Goal: Information Seeking & Learning: Learn about a topic

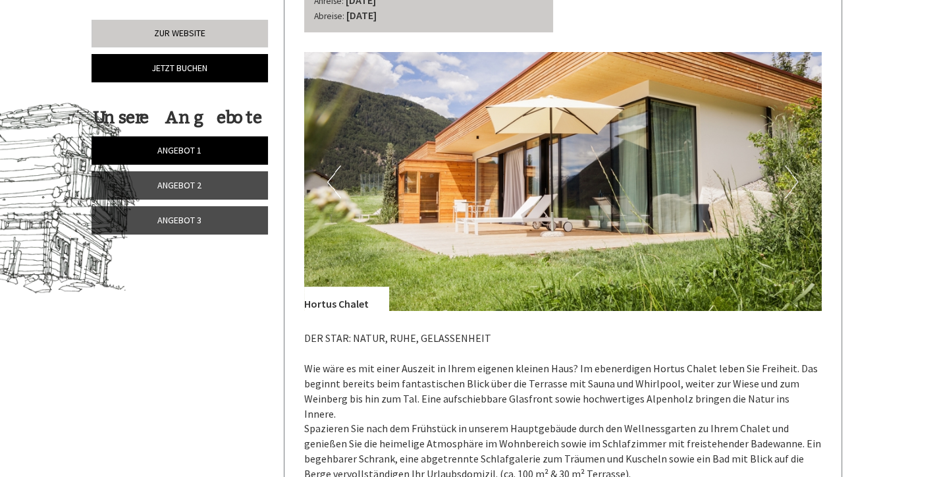
scroll to position [658, 0]
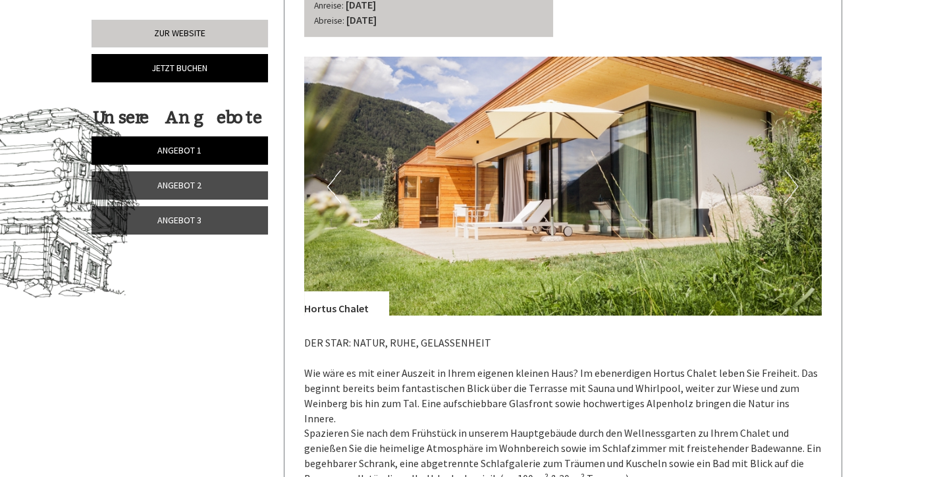
click at [457, 215] on img at bounding box center [562, 186] width 517 height 259
click at [678, 182] on img at bounding box center [562, 186] width 517 height 259
click at [681, 183] on img at bounding box center [562, 186] width 517 height 259
drag, startPoint x: 162, startPoint y: 149, endPoint x: 182, endPoint y: 144, distance: 20.3
click at [163, 149] on span "Angebot 1" at bounding box center [179, 150] width 44 height 12
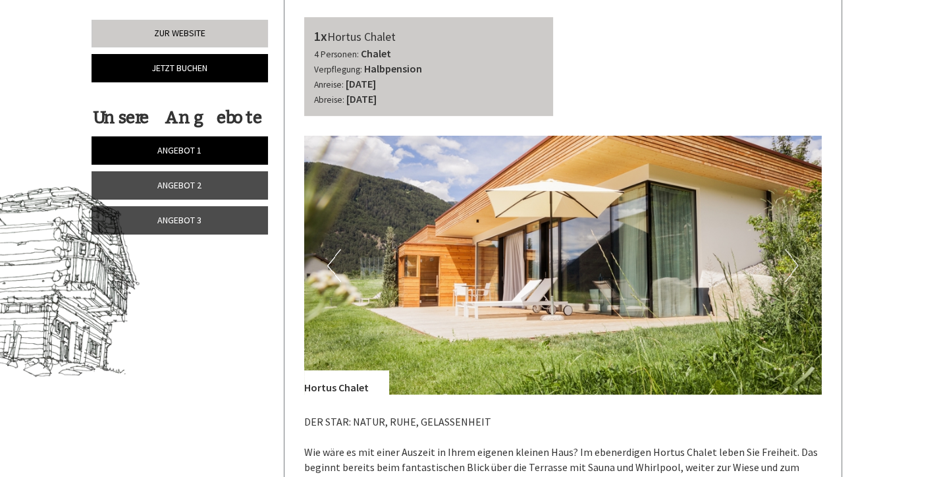
scroll to position [576, 0]
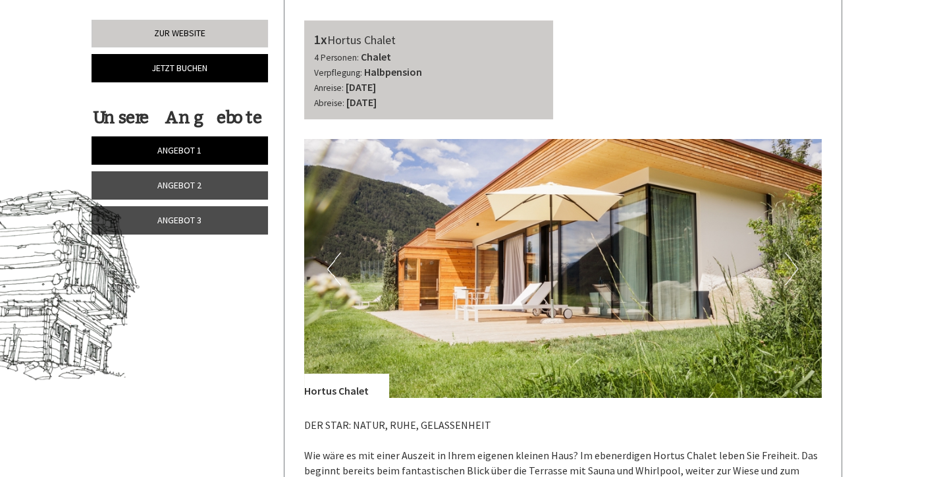
click at [527, 218] on img at bounding box center [562, 268] width 517 height 259
click at [529, 218] on img at bounding box center [562, 268] width 517 height 259
click at [796, 263] on button "Next" at bounding box center [792, 268] width 14 height 33
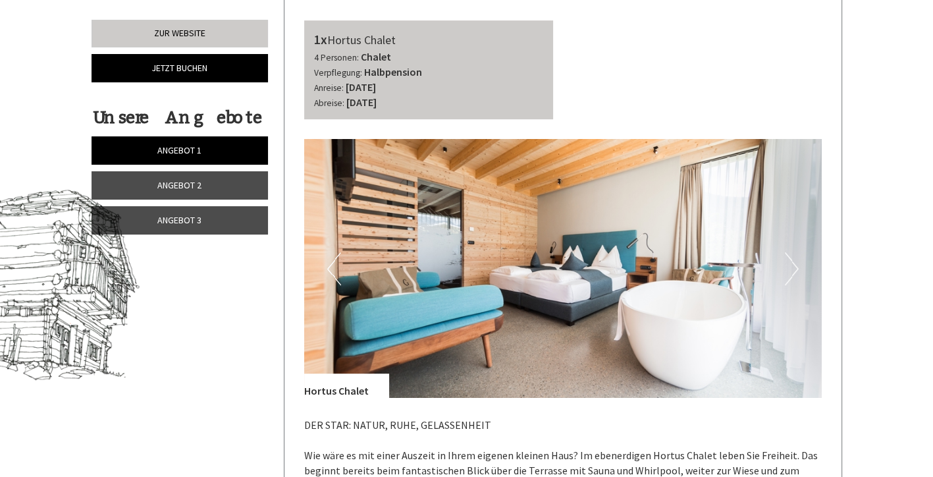
click at [789, 268] on button "Next" at bounding box center [792, 268] width 14 height 33
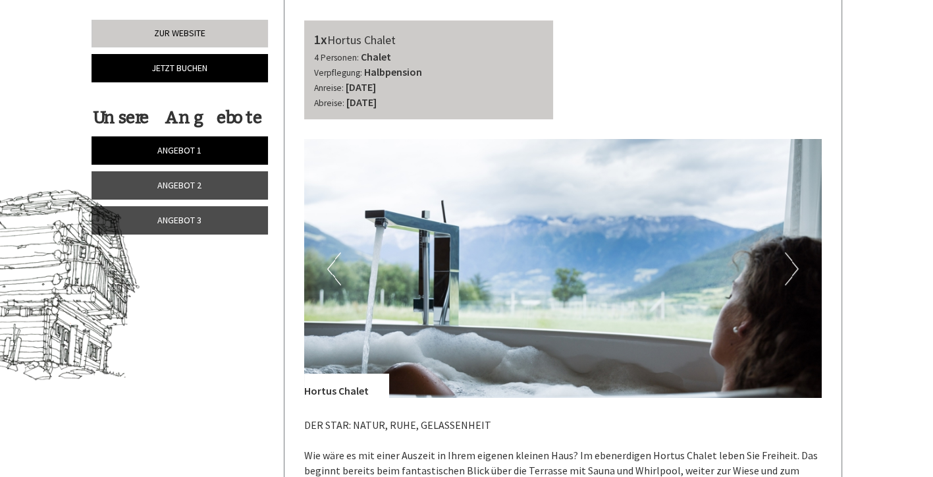
click at [789, 268] on button "Next" at bounding box center [792, 268] width 14 height 33
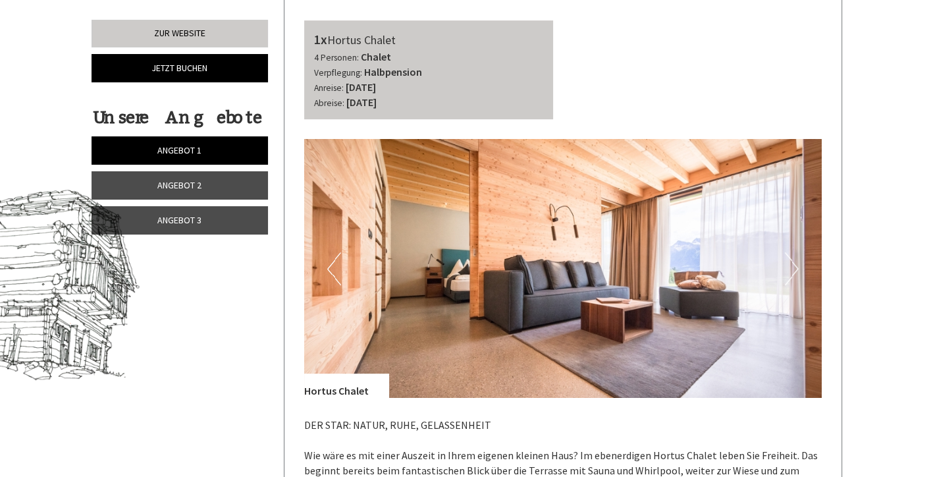
click at [789, 271] on button "Next" at bounding box center [792, 268] width 14 height 33
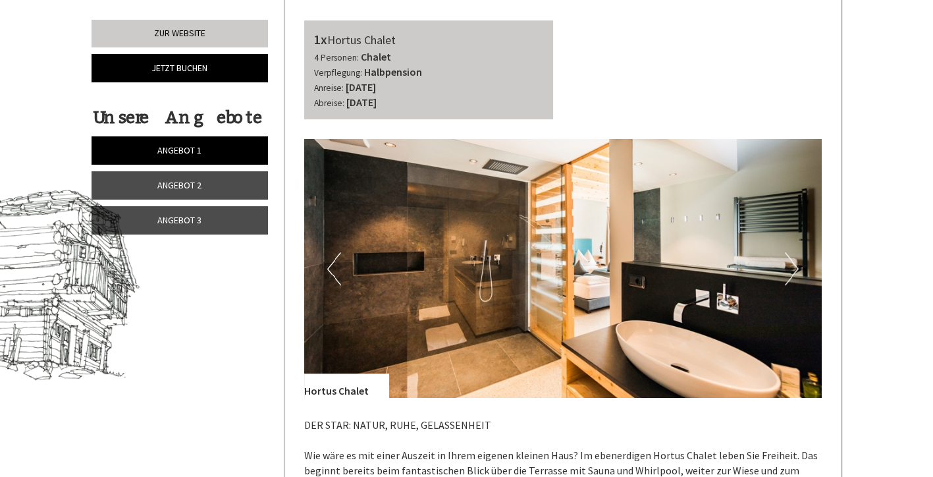
click at [789, 271] on button "Next" at bounding box center [792, 268] width 14 height 33
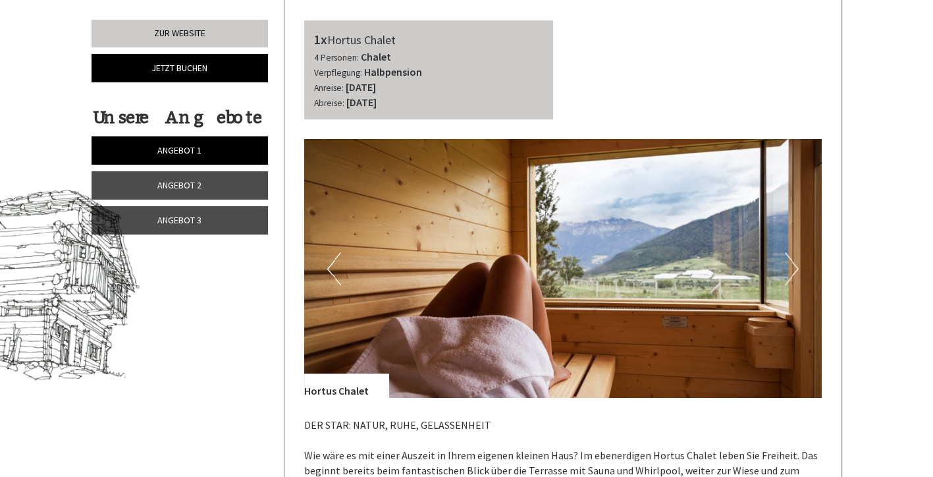
click at [783, 265] on img at bounding box center [562, 268] width 517 height 259
click at [789, 263] on button "Next" at bounding box center [792, 268] width 14 height 33
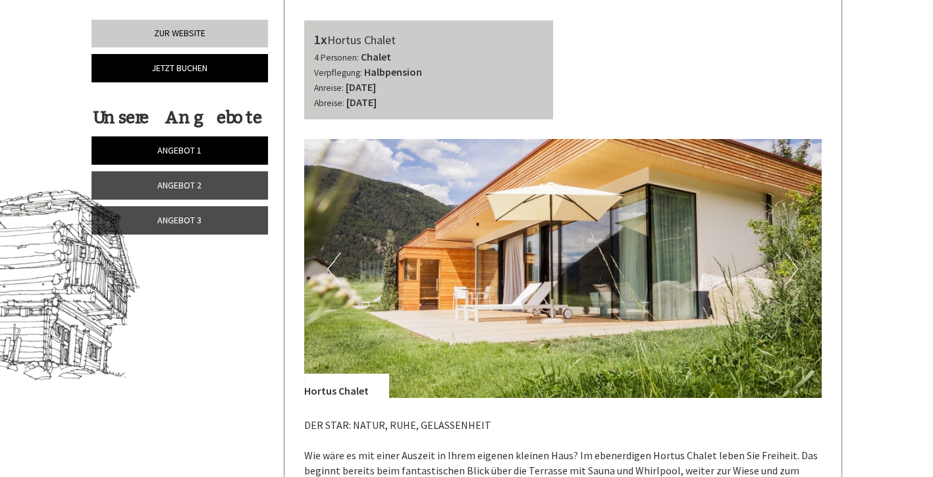
click at [493, 335] on img at bounding box center [562, 268] width 517 height 259
click at [476, 282] on img at bounding box center [562, 268] width 517 height 259
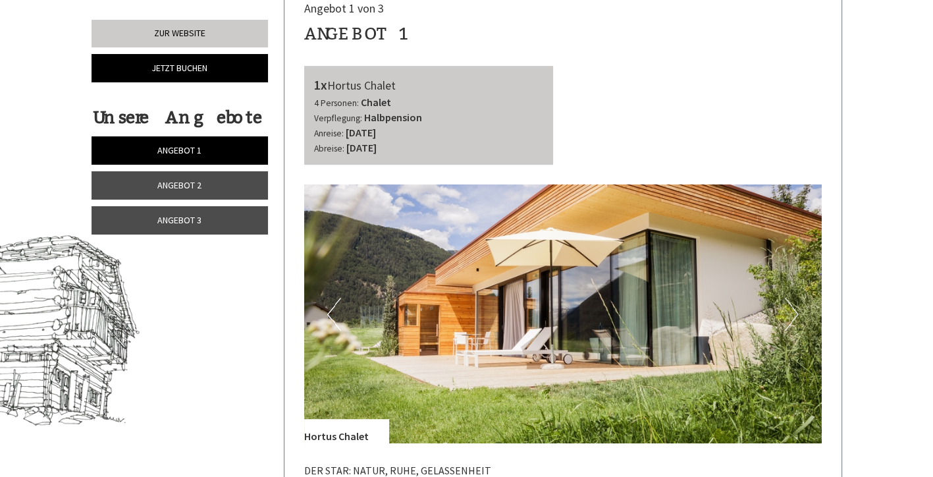
scroll to position [642, 0]
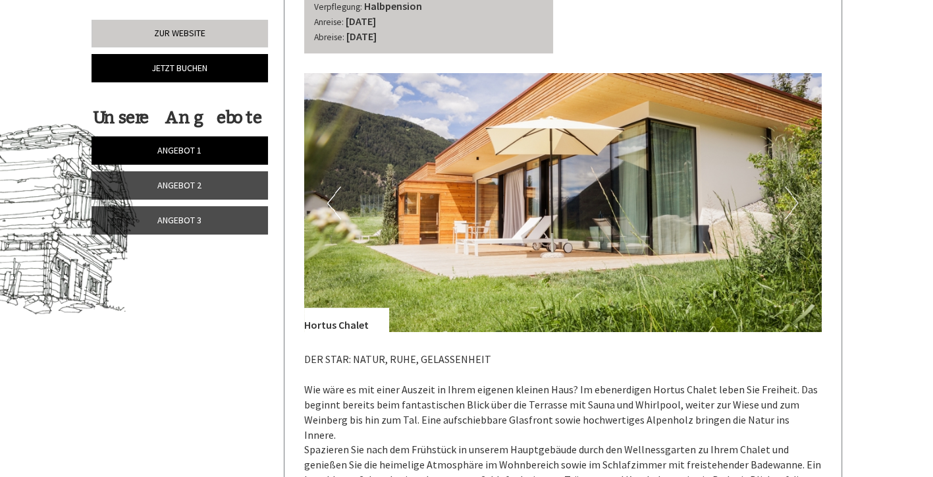
click at [786, 197] on div "Previous Next" at bounding box center [562, 202] width 517 height 259
click at [787, 196] on button "Next" at bounding box center [792, 202] width 14 height 33
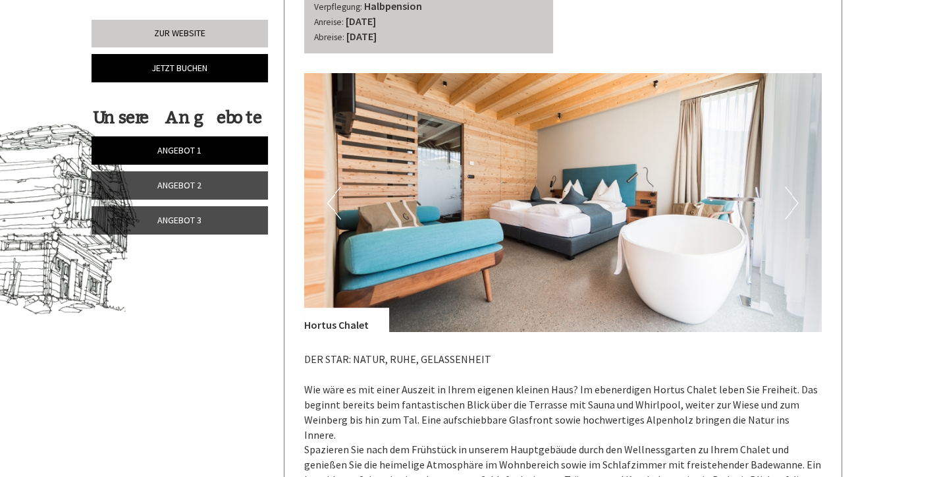
click at [787, 196] on button "Next" at bounding box center [792, 202] width 14 height 33
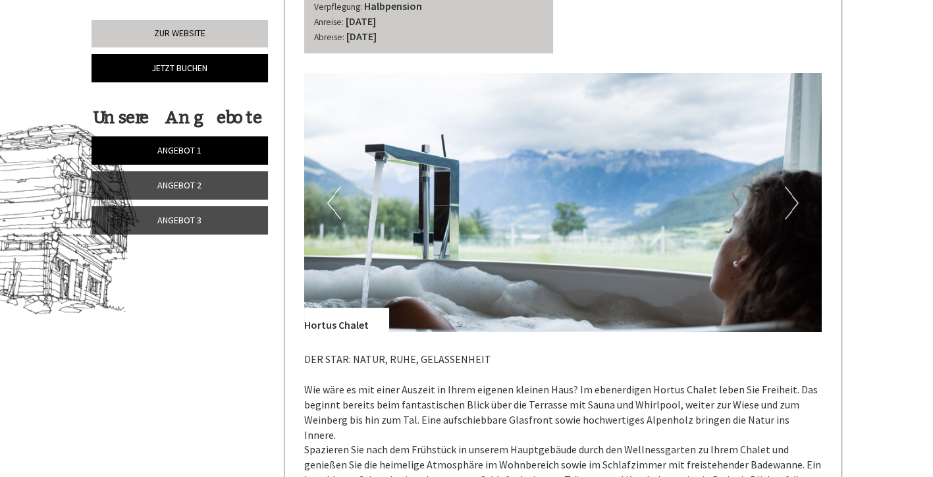
click at [789, 199] on button "Next" at bounding box center [792, 202] width 14 height 33
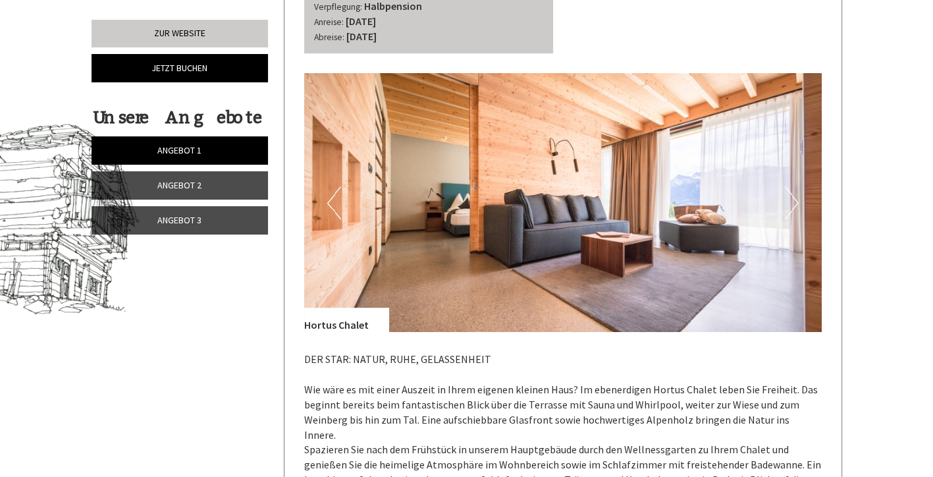
click at [790, 202] on button "Next" at bounding box center [792, 202] width 14 height 33
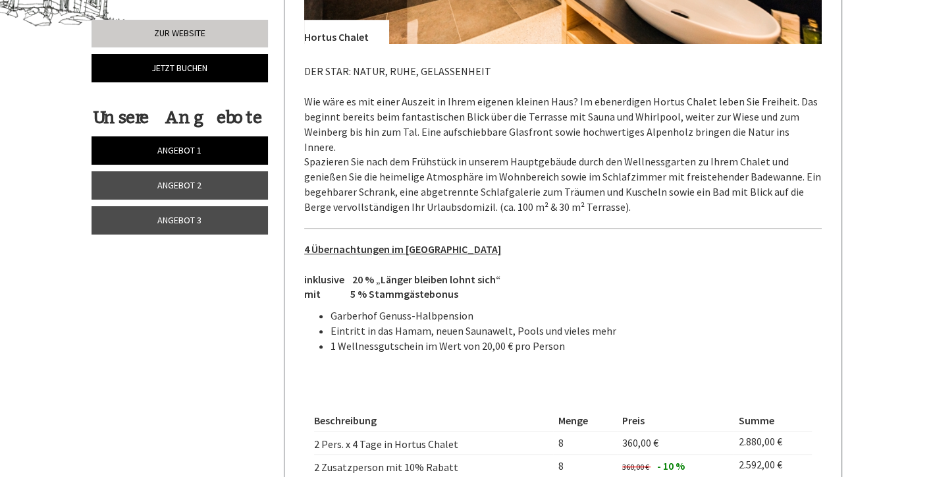
scroll to position [1102, 0]
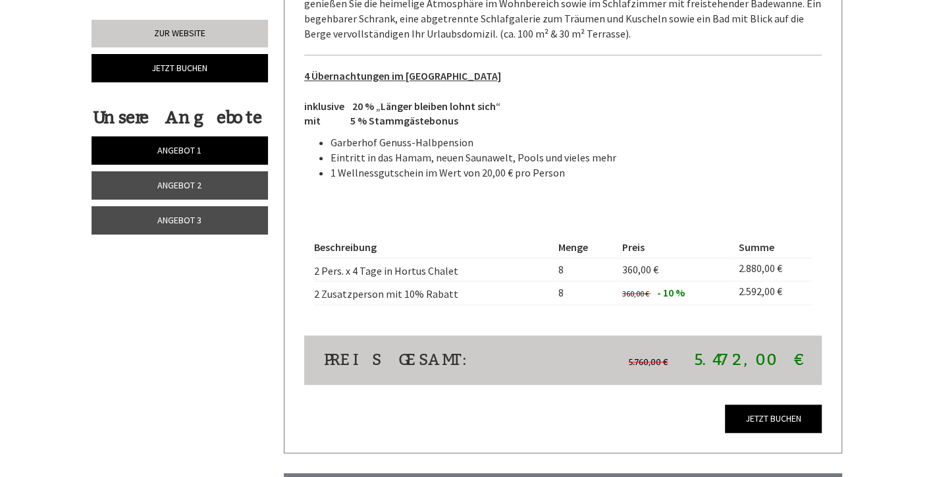
click at [179, 186] on span "Angebot 2" at bounding box center [179, 185] width 44 height 12
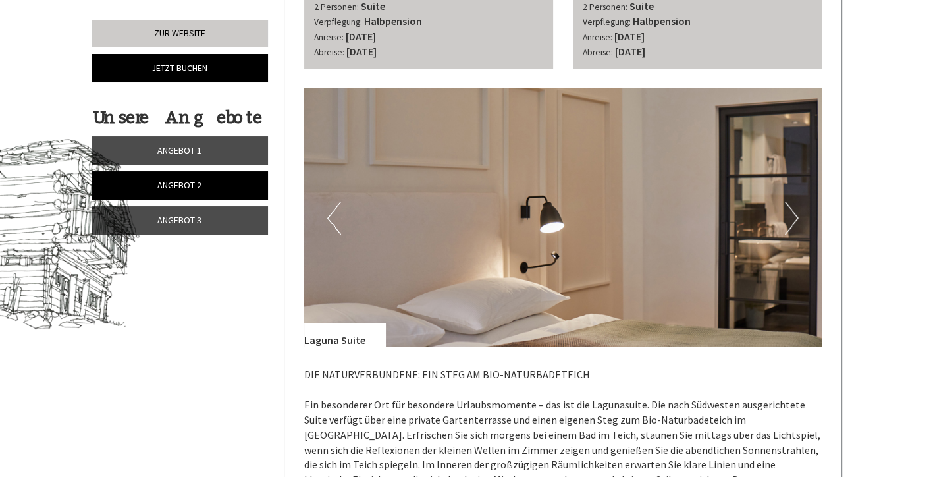
scroll to position [642, 0]
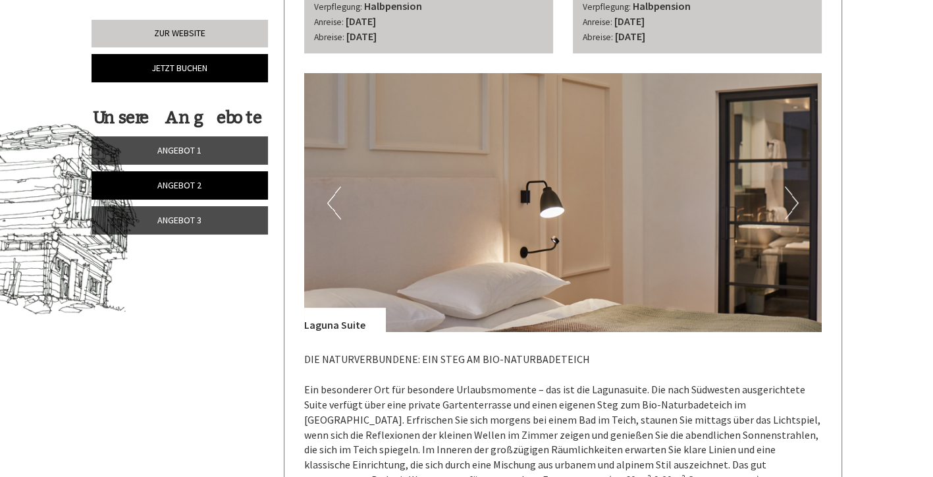
click at [794, 207] on button "Next" at bounding box center [792, 202] width 14 height 33
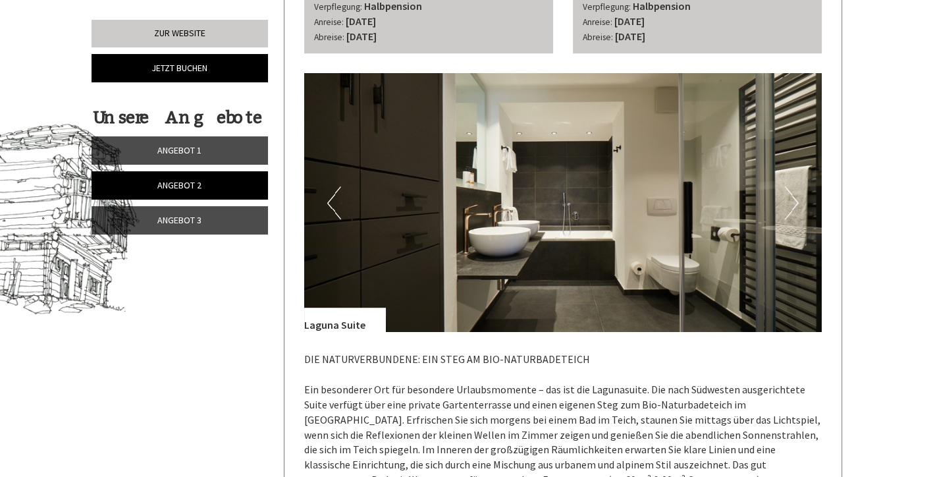
click at [790, 205] on button "Next" at bounding box center [792, 202] width 14 height 33
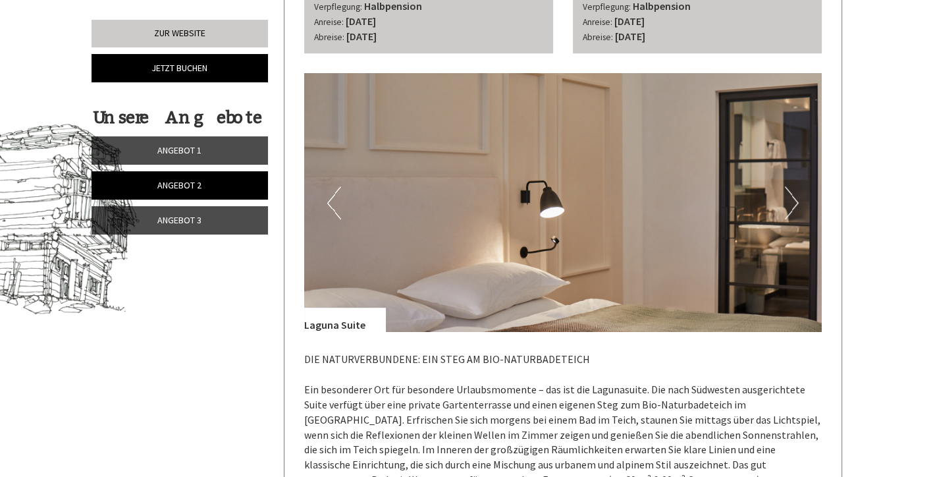
click at [790, 205] on button "Next" at bounding box center [792, 202] width 14 height 33
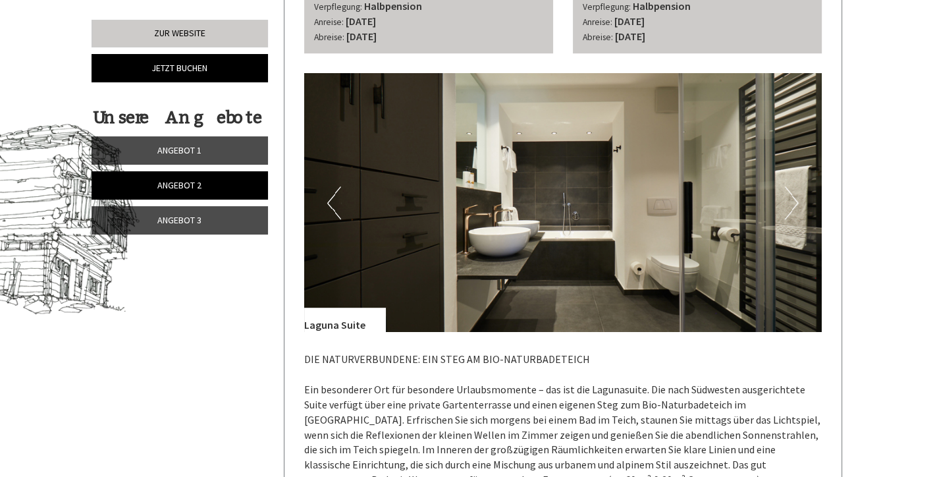
click at [790, 205] on button "Next" at bounding box center [792, 202] width 14 height 33
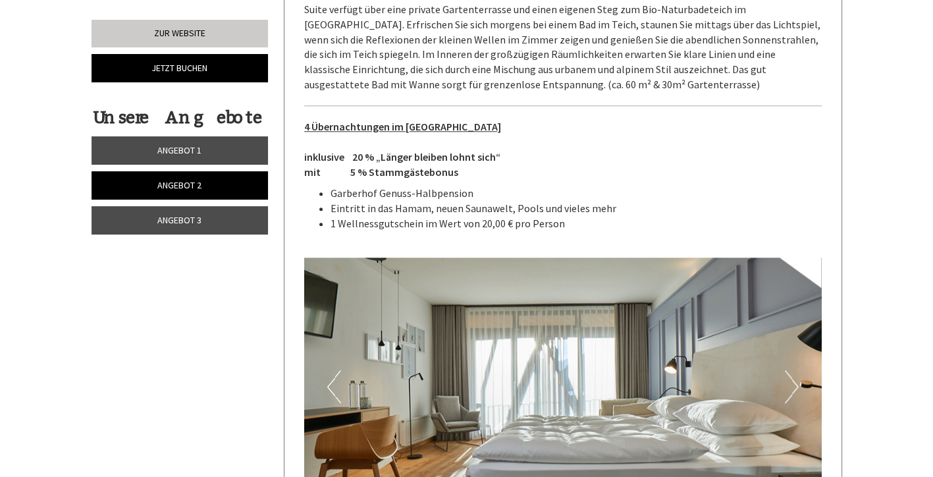
scroll to position [1102, 0]
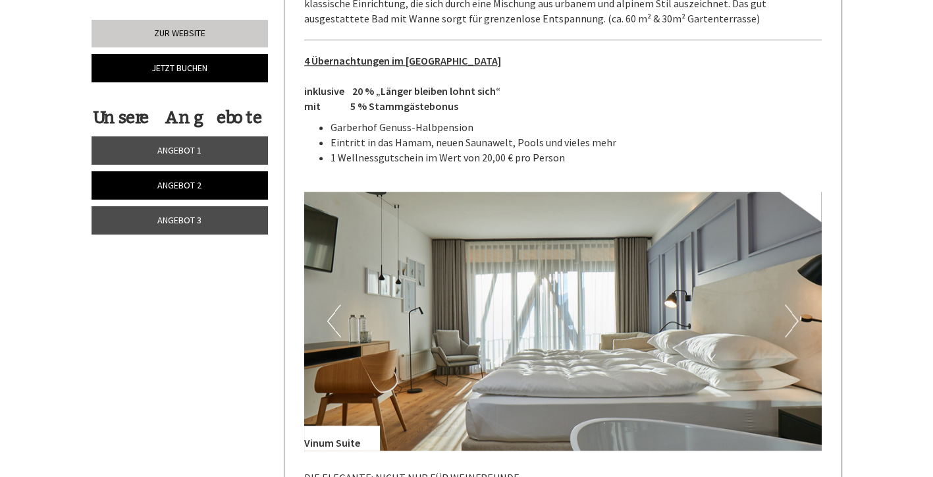
click at [791, 313] on button "Next" at bounding box center [792, 320] width 14 height 33
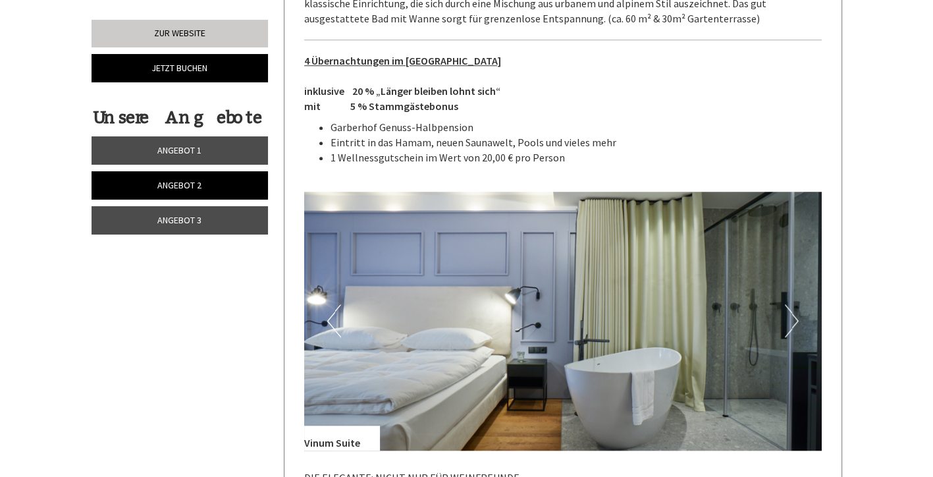
click at [796, 321] on button "Next" at bounding box center [792, 320] width 14 height 33
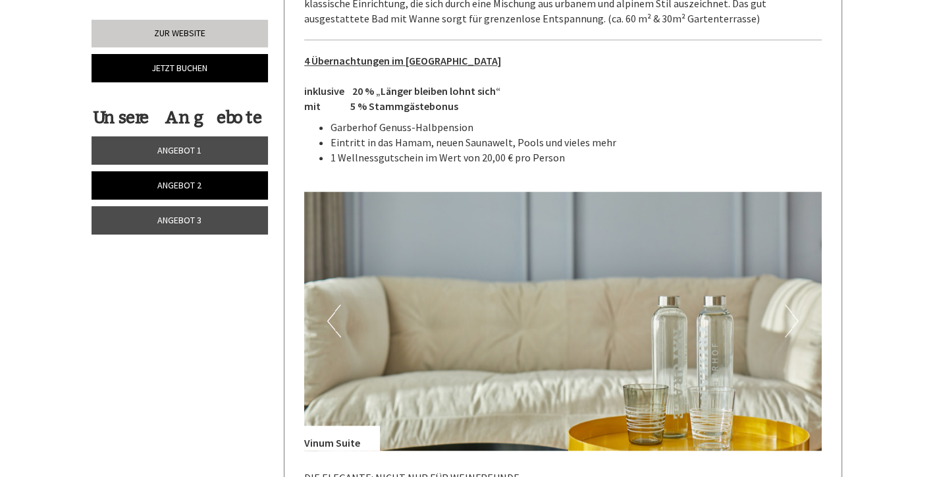
click at [796, 321] on button "Next" at bounding box center [792, 320] width 14 height 33
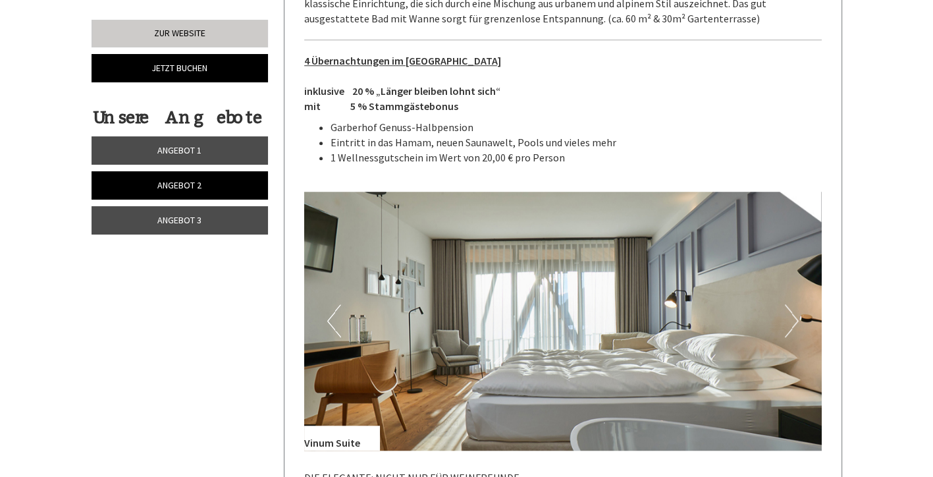
click at [796, 321] on button "Next" at bounding box center [792, 320] width 14 height 33
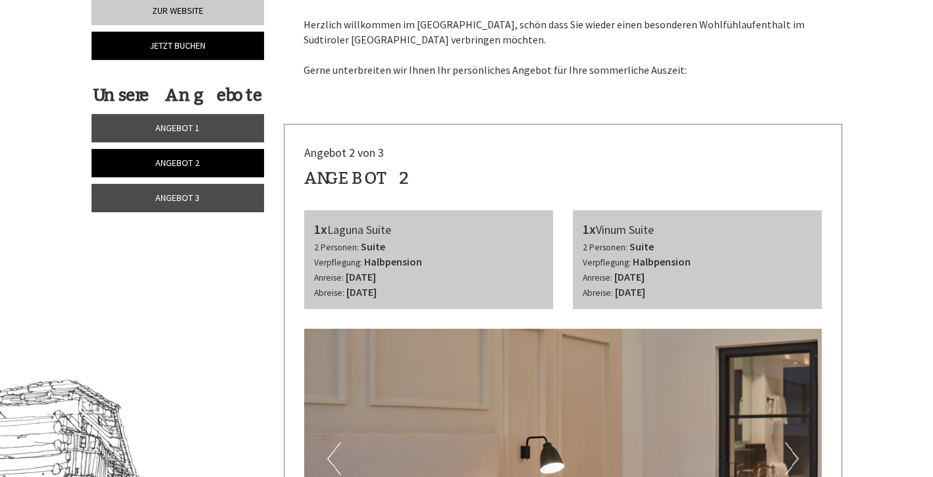
scroll to position [395, 0]
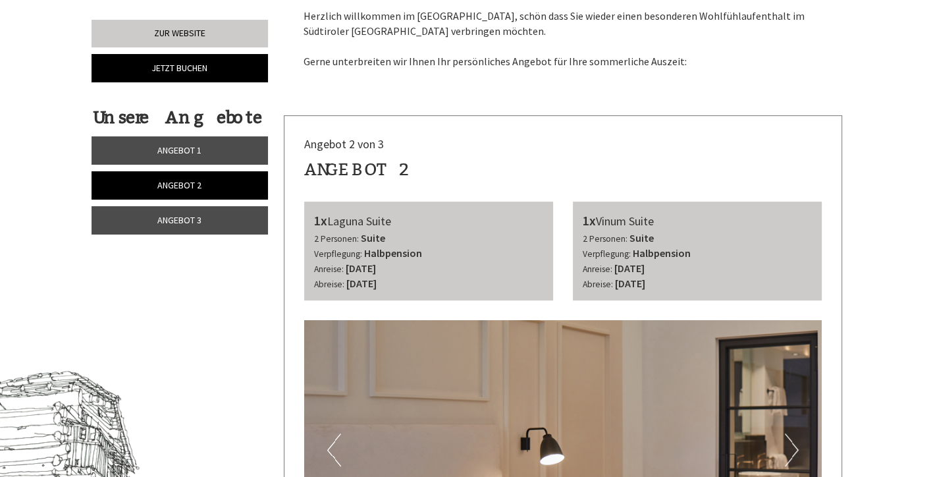
click at [159, 161] on link "Angebot 1" at bounding box center [179, 150] width 176 height 28
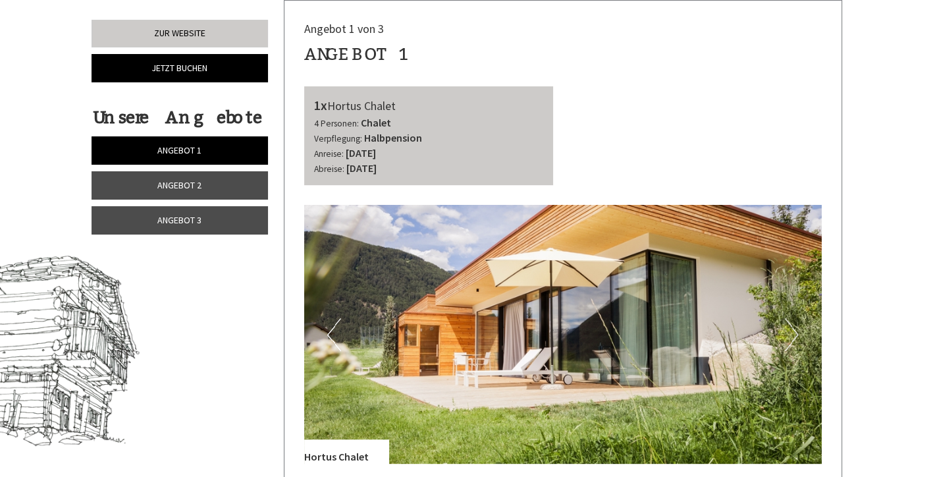
click at [173, 190] on link "Angebot 2" at bounding box center [179, 185] width 176 height 28
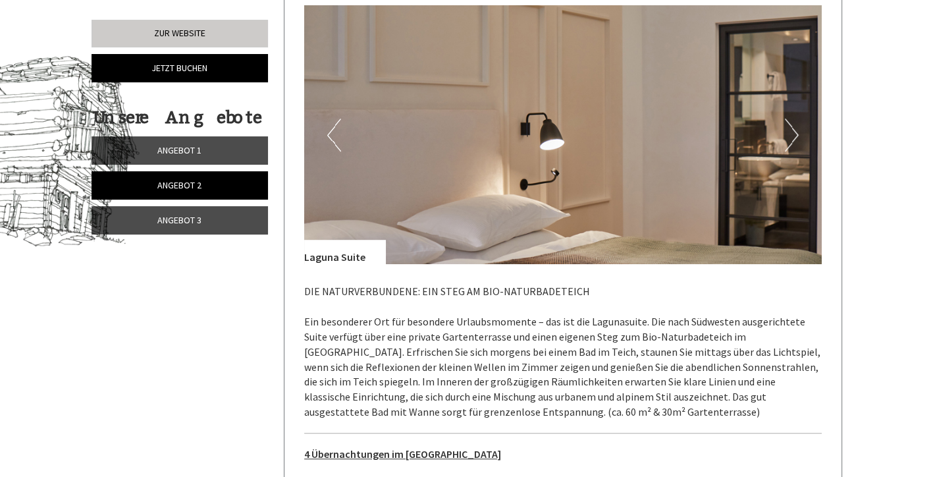
scroll to position [773, 0]
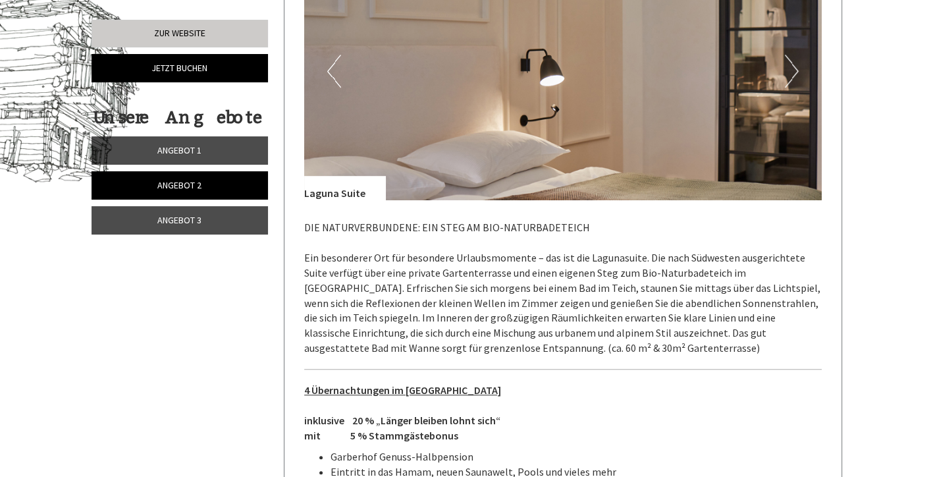
click at [802, 69] on img at bounding box center [562, 70] width 517 height 259
click at [792, 65] on button "Next" at bounding box center [792, 71] width 14 height 33
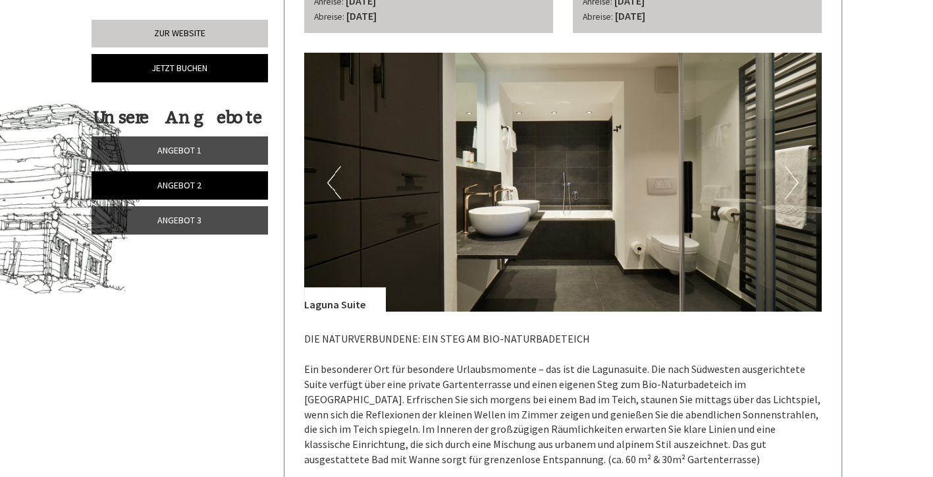
scroll to position [642, 0]
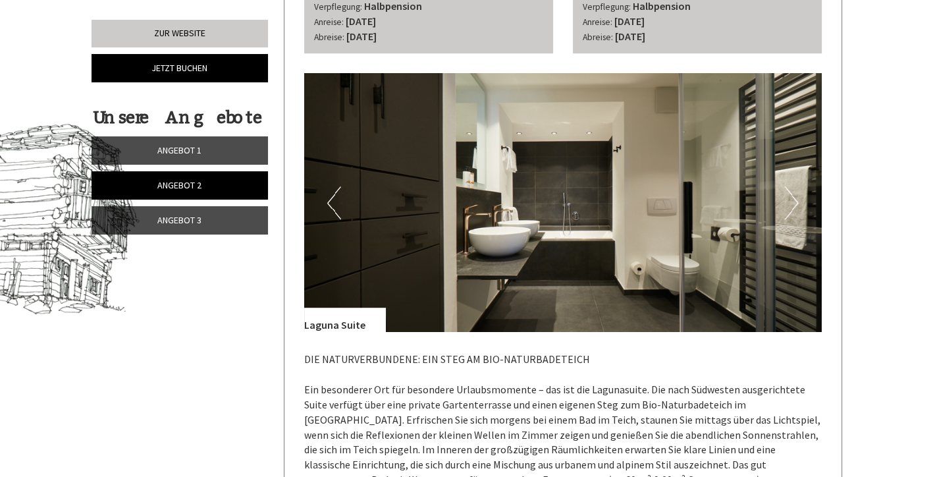
click at [790, 200] on button "Next" at bounding box center [792, 202] width 14 height 33
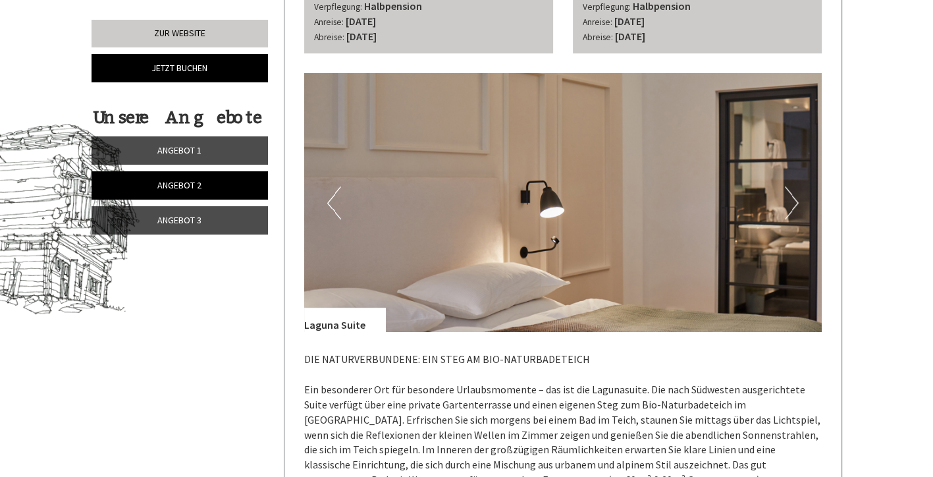
click at [790, 200] on button "Next" at bounding box center [792, 202] width 14 height 33
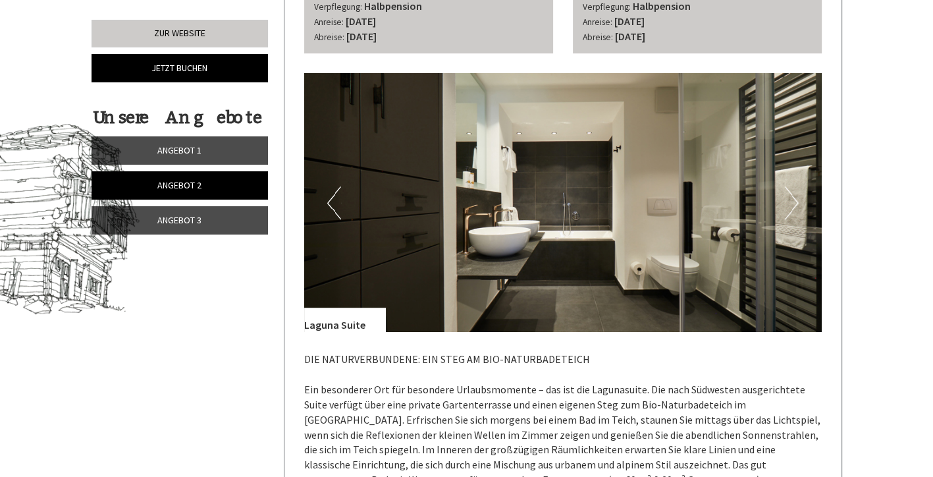
click at [790, 200] on button "Next" at bounding box center [792, 202] width 14 height 33
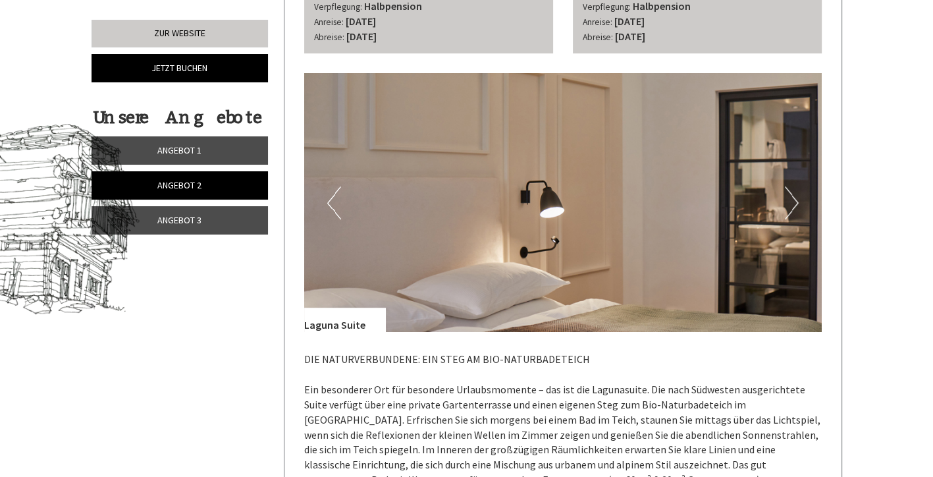
click at [790, 200] on button "Next" at bounding box center [792, 202] width 14 height 33
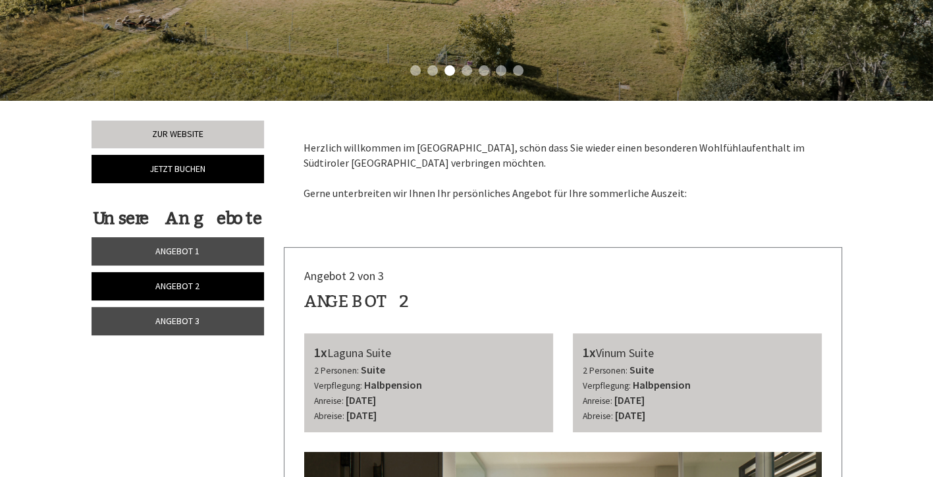
scroll to position [0, 0]
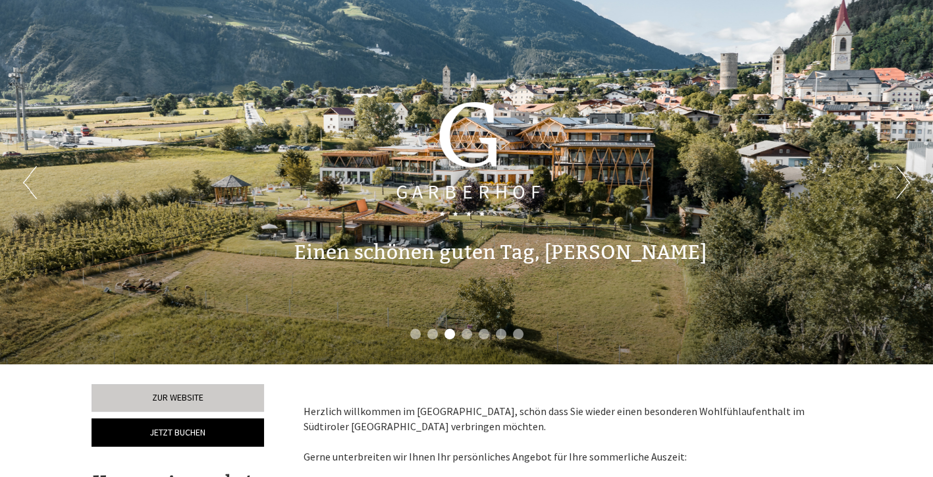
click at [138, 41] on div "Previous Next 1 2 3 4 5 6 7" at bounding box center [466, 182] width 933 height 364
click at [400, 170] on div at bounding box center [466, 159] width 315 height 217
click at [892, 178] on div "Previous Next 1 2 3 4 5 6 7" at bounding box center [466, 182] width 933 height 364
click at [906, 179] on button "Next" at bounding box center [903, 182] width 14 height 33
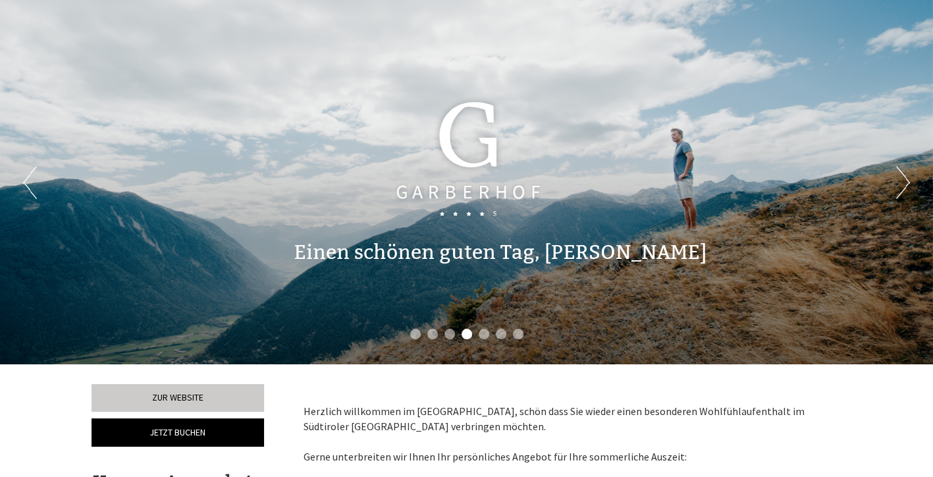
click at [906, 179] on button "Next" at bounding box center [903, 182] width 14 height 33
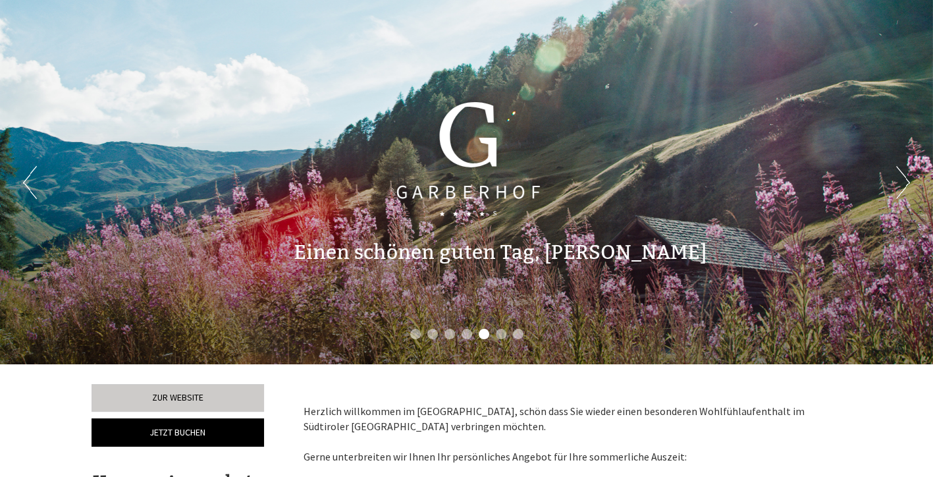
click at [906, 179] on button "Next" at bounding box center [903, 182] width 14 height 33
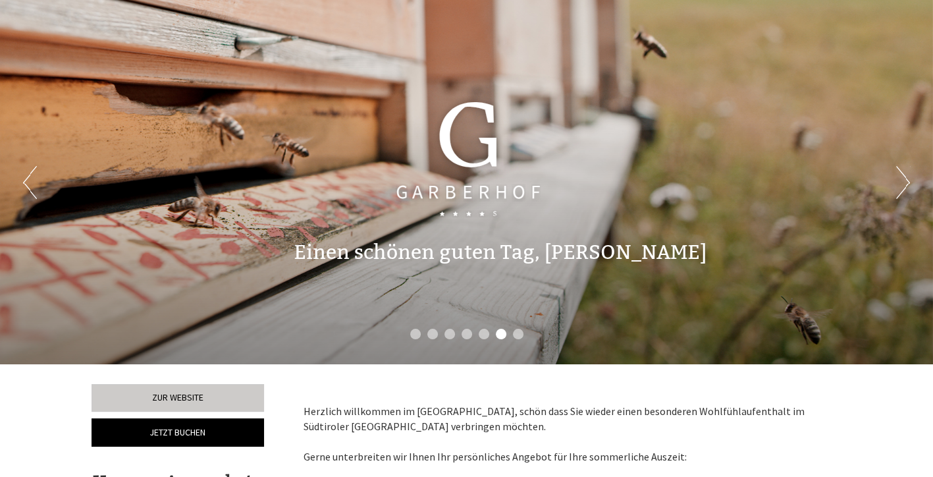
click at [906, 179] on button "Next" at bounding box center [903, 182] width 14 height 33
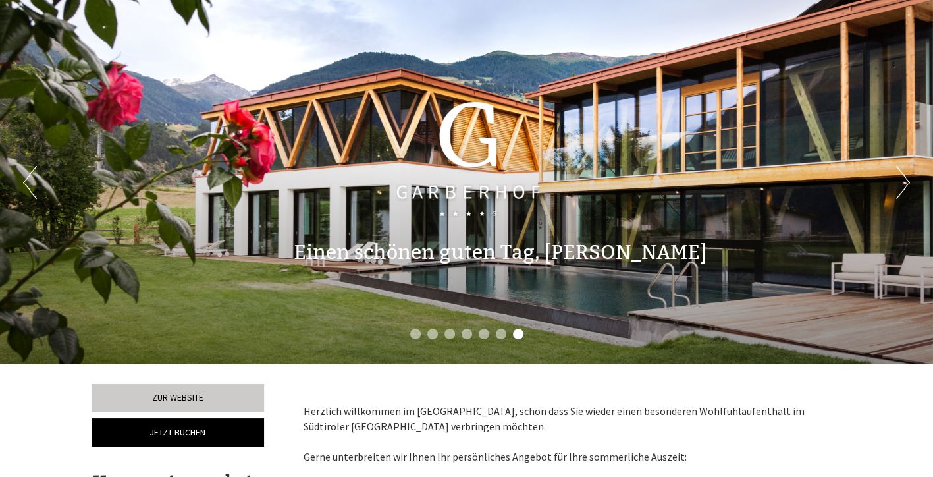
click at [906, 179] on button "Next" at bounding box center [903, 182] width 14 height 33
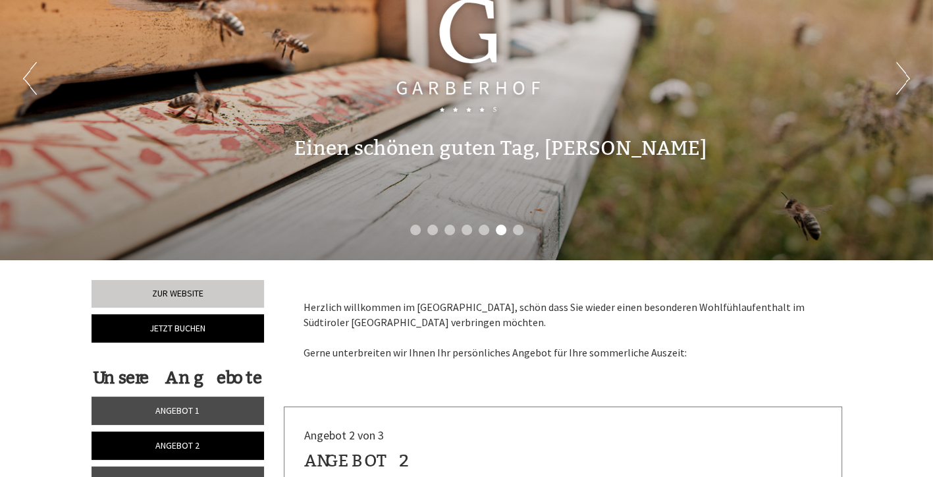
scroll to position [132, 0]
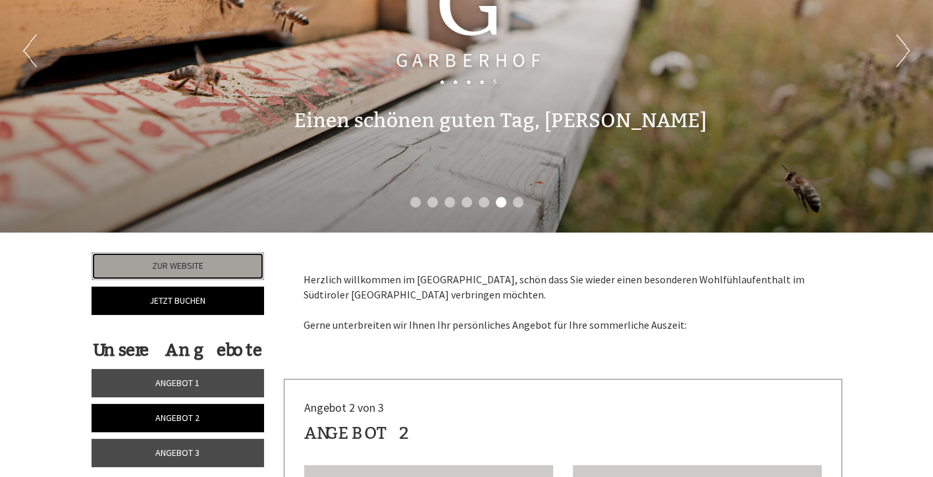
click at [196, 267] on link "Zur Website" at bounding box center [177, 266] width 173 height 28
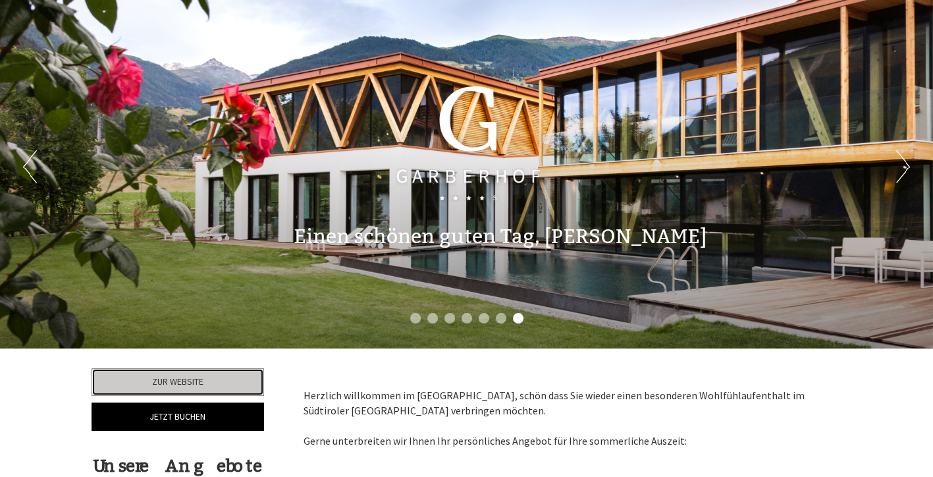
scroll to position [0, 0]
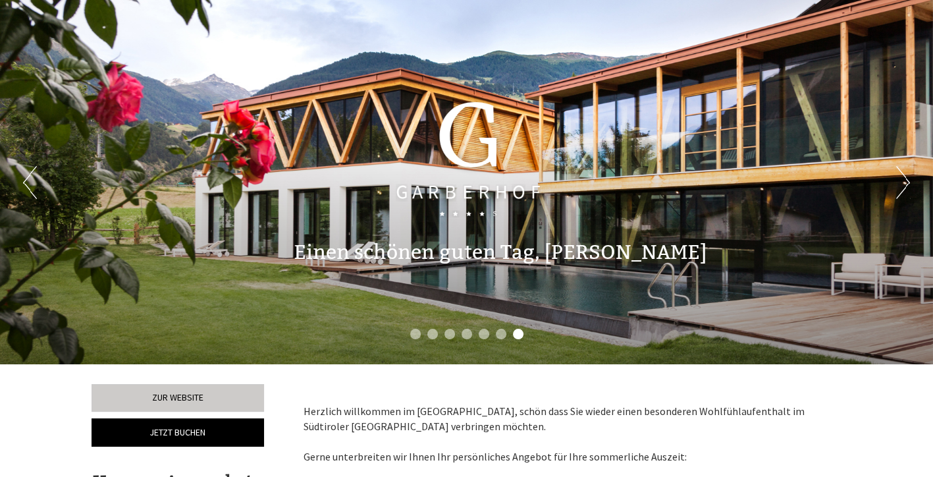
click at [903, 176] on button "Next" at bounding box center [903, 182] width 14 height 33
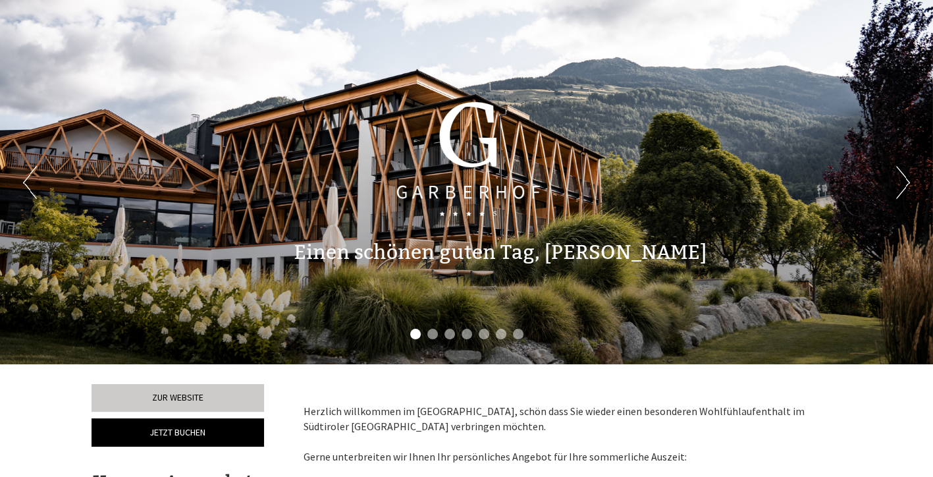
click at [903, 176] on button "Next" at bounding box center [903, 182] width 14 height 33
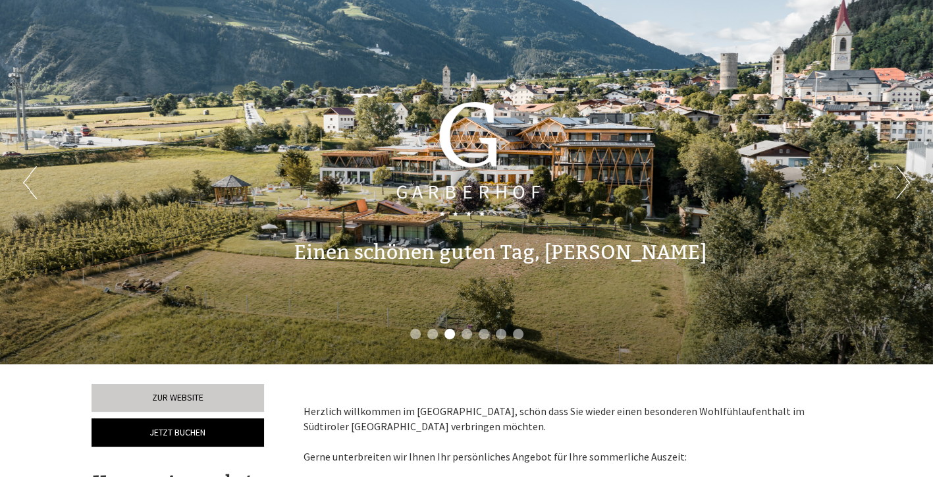
click at [903, 176] on button "Next" at bounding box center [903, 182] width 14 height 33
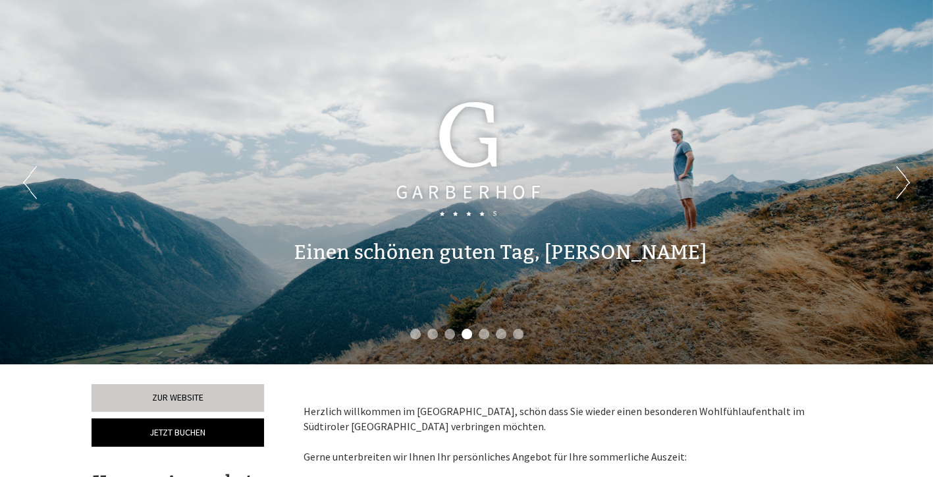
click at [903, 176] on button "Next" at bounding box center [903, 182] width 14 height 33
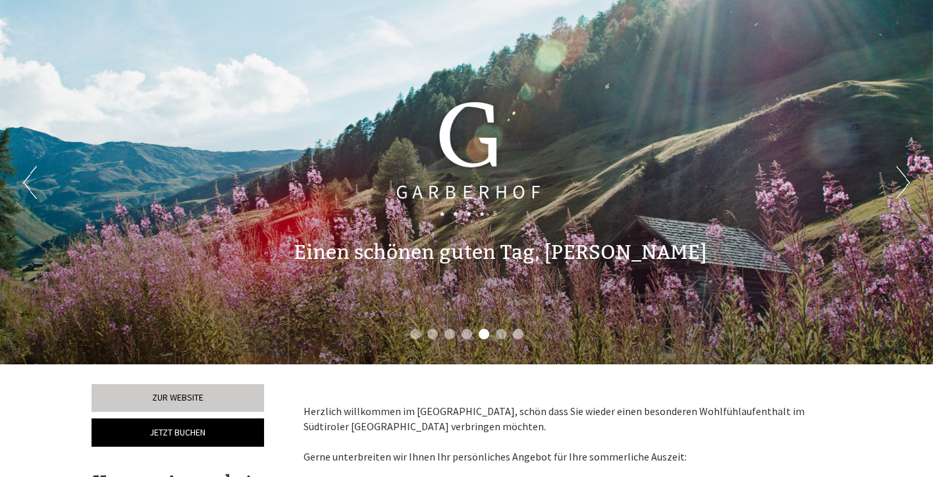
click at [903, 176] on button "Next" at bounding box center [903, 182] width 14 height 33
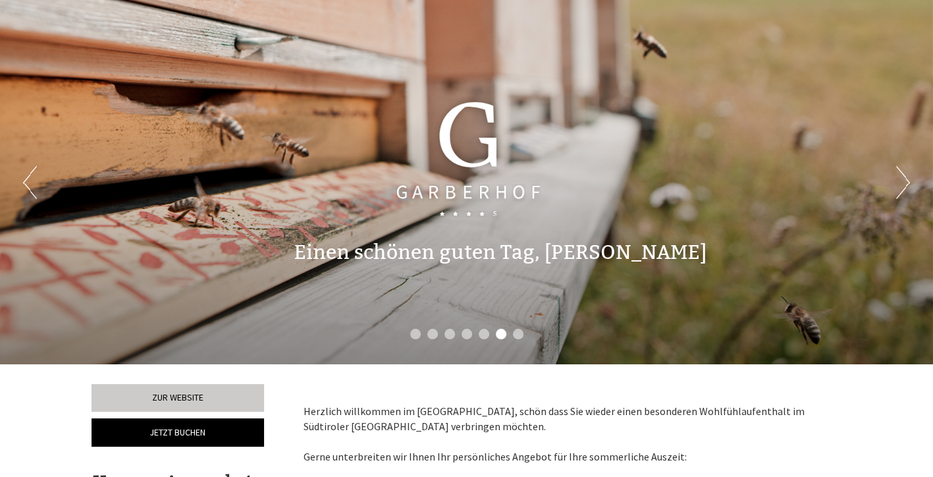
click at [903, 176] on button "Next" at bounding box center [903, 182] width 14 height 33
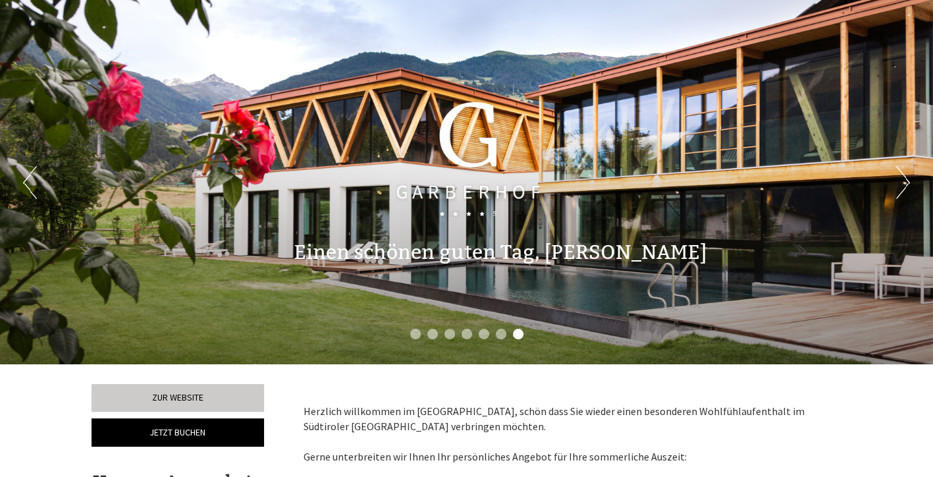
click at [903, 176] on button "Next" at bounding box center [903, 182] width 14 height 33
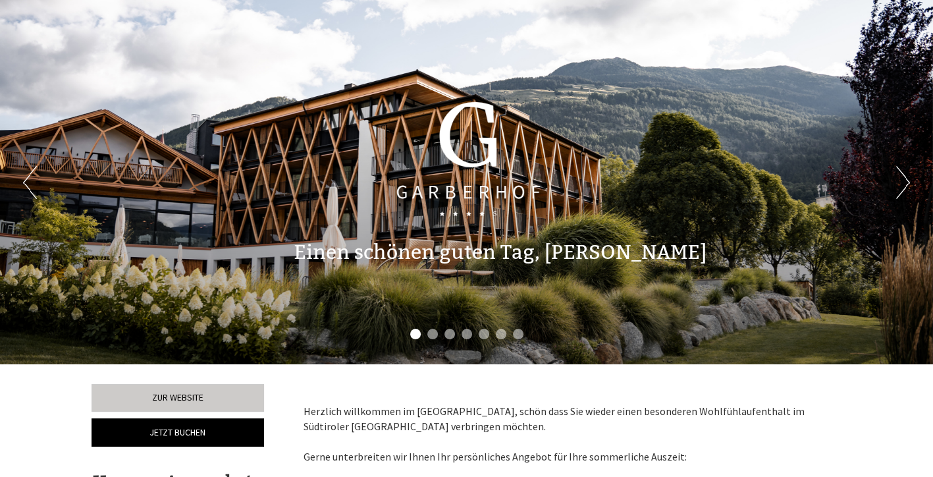
click at [903, 176] on button "Next" at bounding box center [903, 182] width 14 height 33
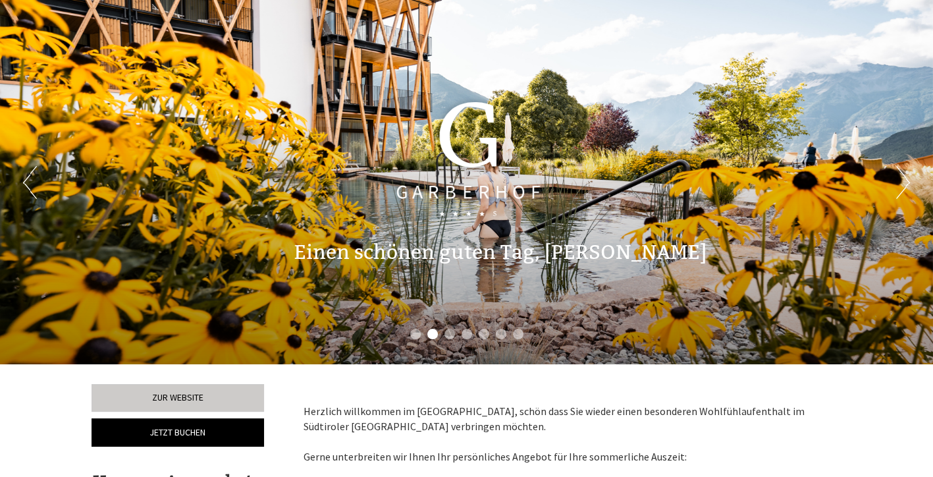
click at [903, 176] on button "Next" at bounding box center [903, 182] width 14 height 33
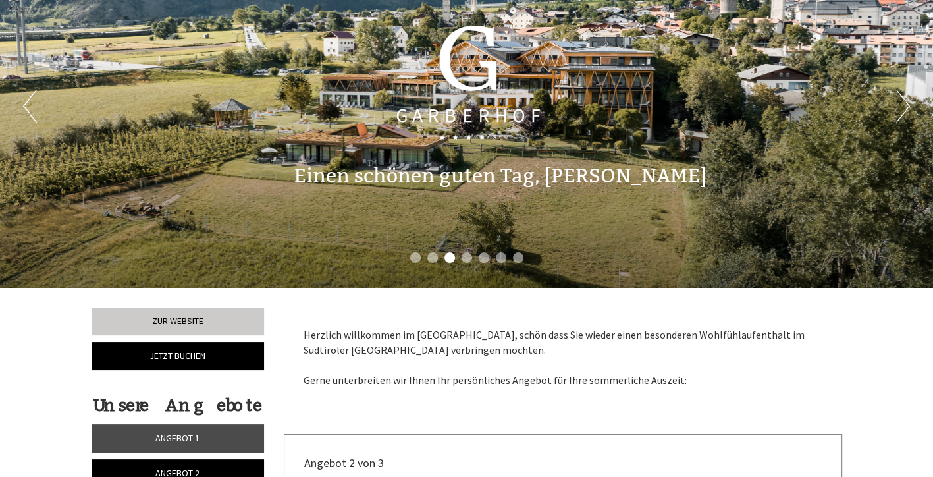
scroll to position [66, 0]
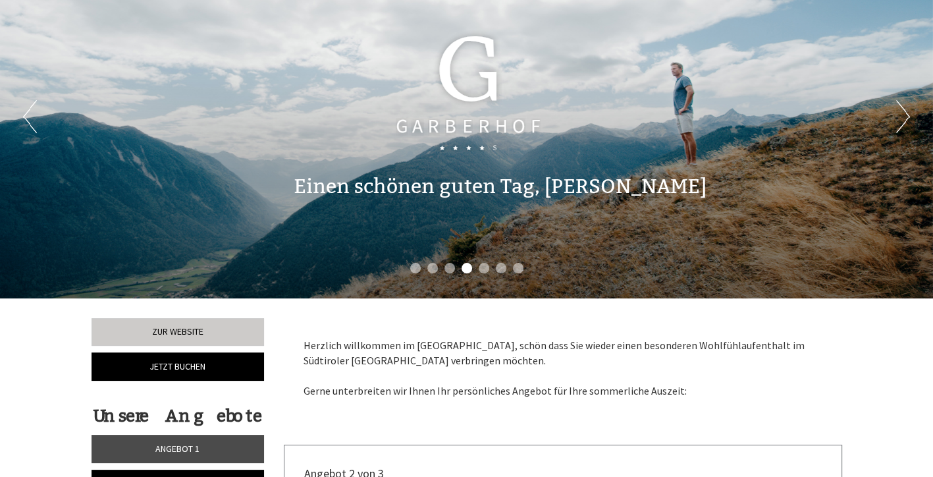
click at [450, 265] on li "3" at bounding box center [449, 268] width 11 height 11
click at [448, 268] on li "3" at bounding box center [449, 268] width 11 height 11
click at [517, 265] on li "7" at bounding box center [518, 268] width 11 height 11
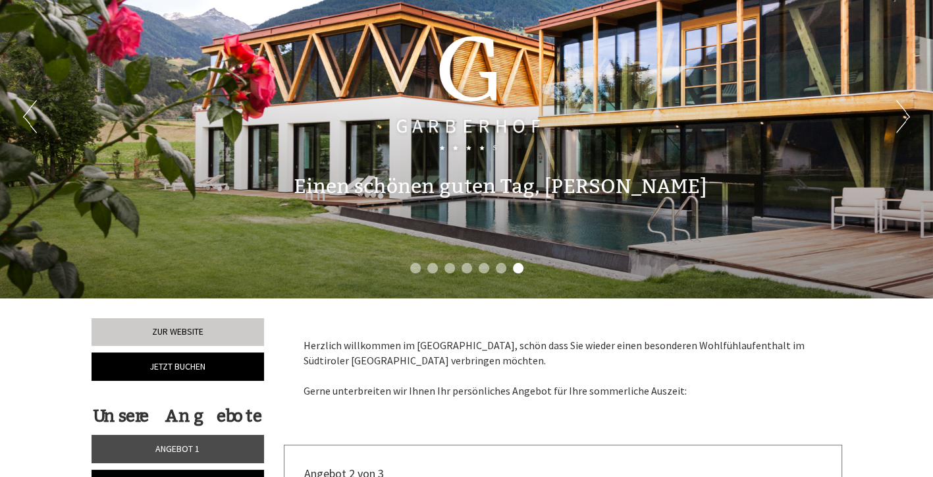
click at [502, 268] on li "6" at bounding box center [501, 268] width 11 height 11
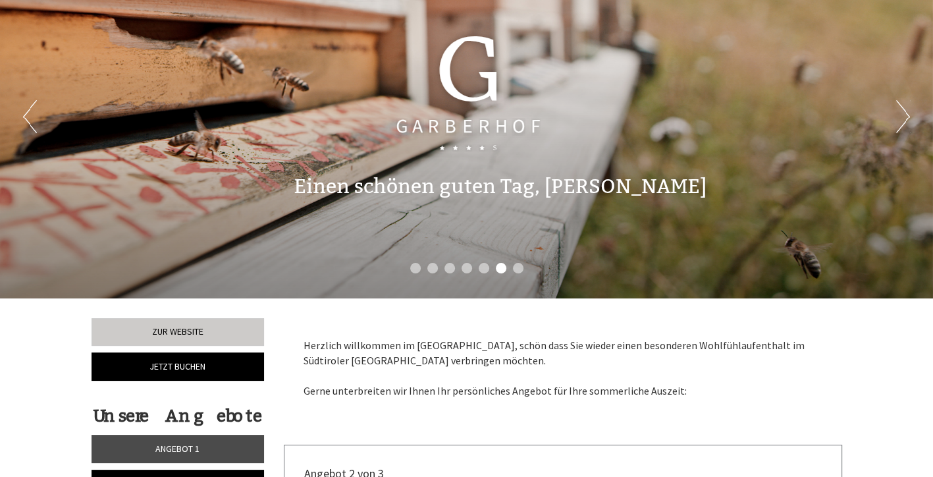
click at [484, 268] on li "5" at bounding box center [483, 268] width 11 height 11
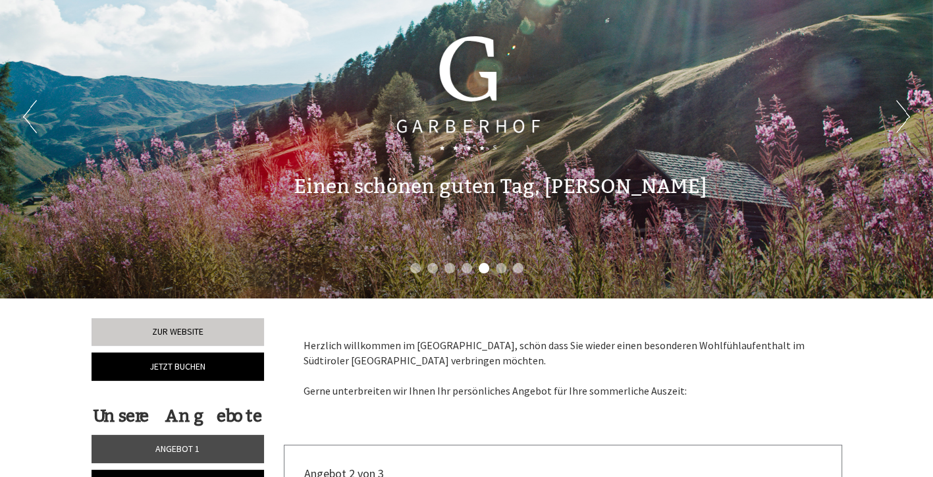
click at [465, 268] on li "4" at bounding box center [466, 268] width 11 height 11
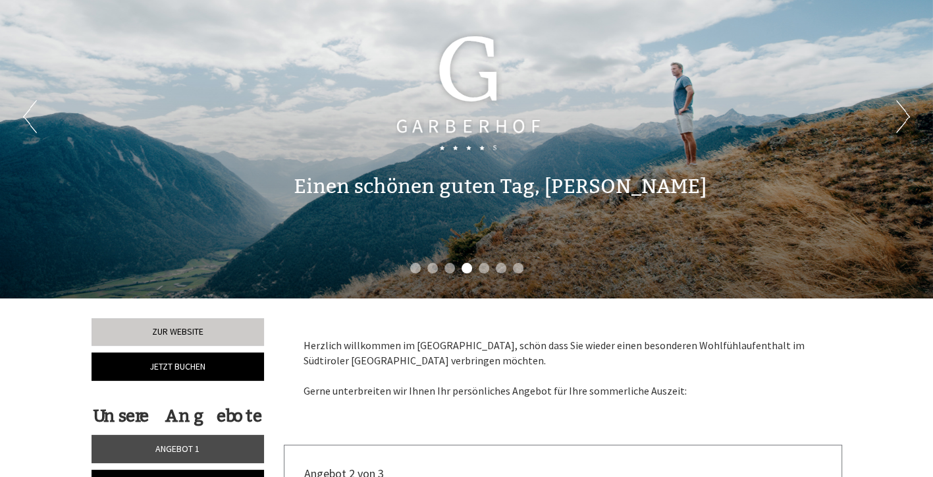
click at [448, 268] on li "3" at bounding box center [449, 268] width 11 height 11
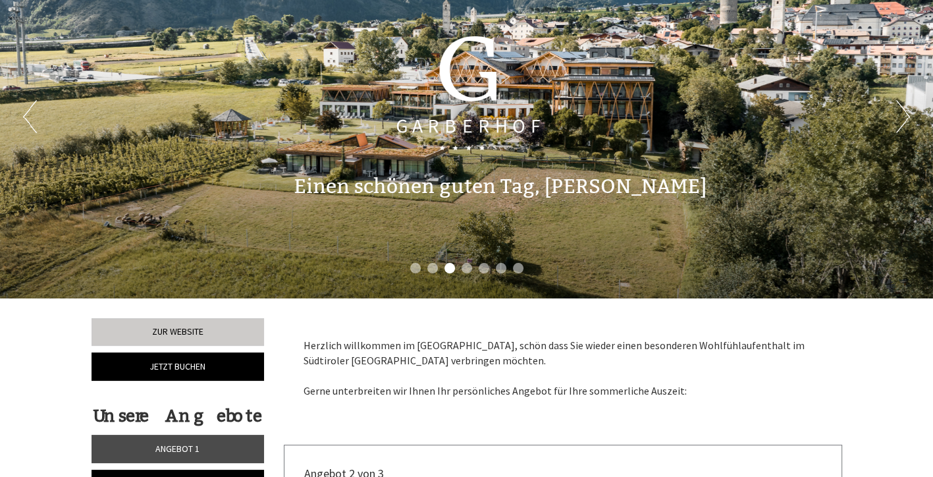
click at [428, 268] on li "2" at bounding box center [432, 268] width 11 height 11
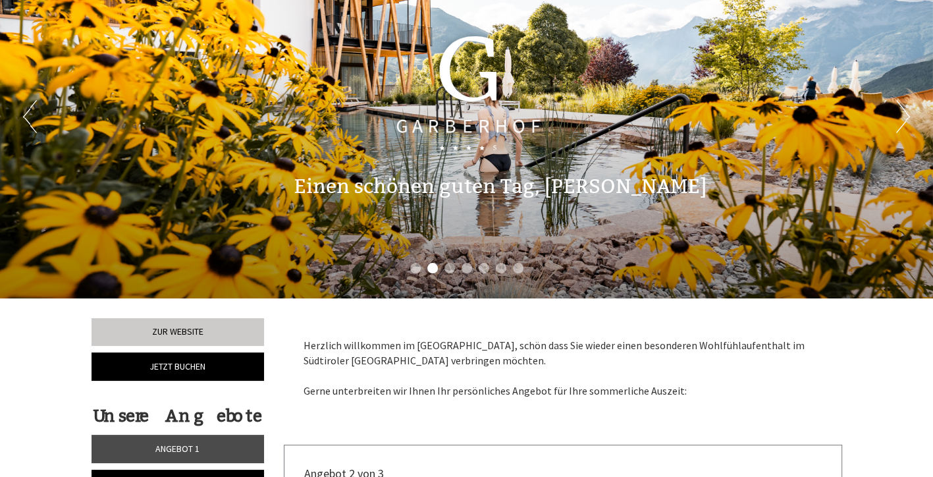
click at [418, 268] on li "1" at bounding box center [415, 268] width 11 height 11
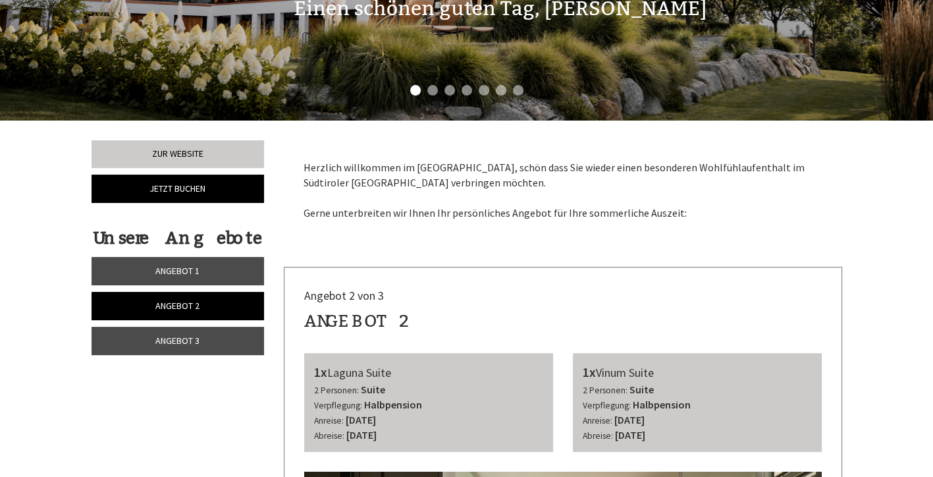
scroll to position [263, 0]
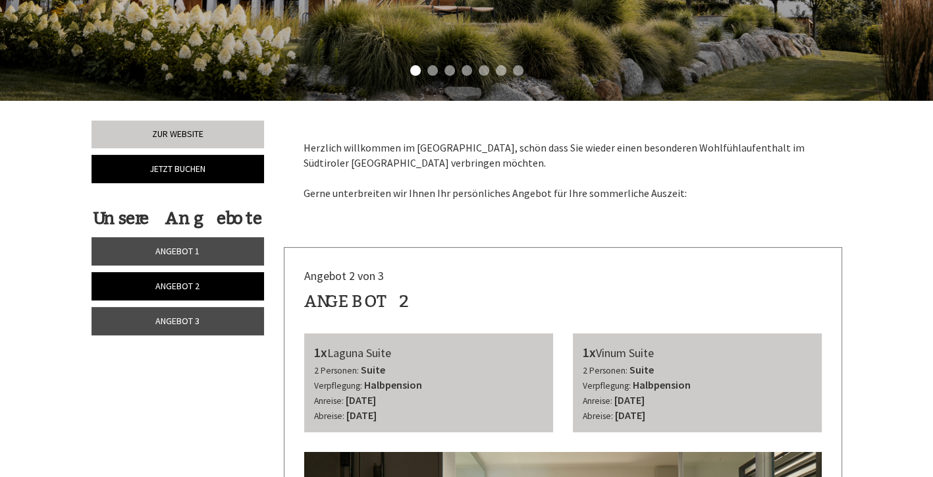
click at [377, 384] on b "Halbpension" at bounding box center [393, 384] width 58 height 13
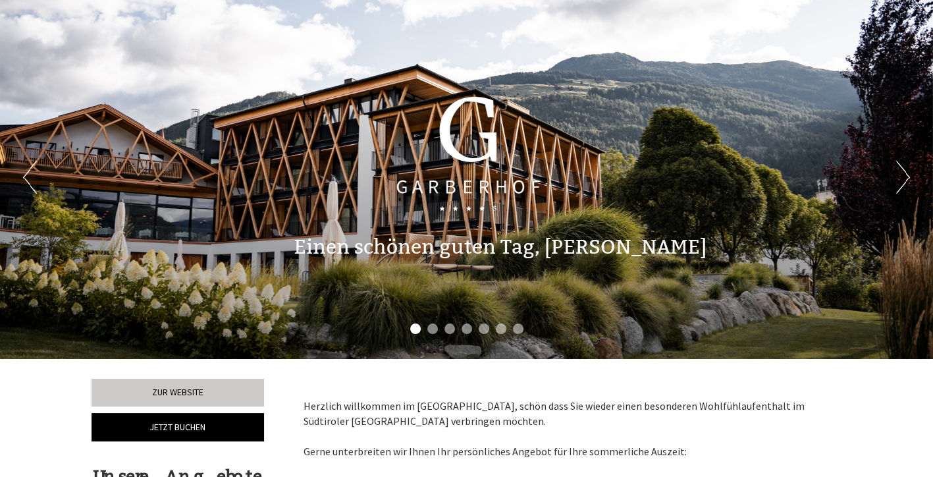
scroll to position [0, 0]
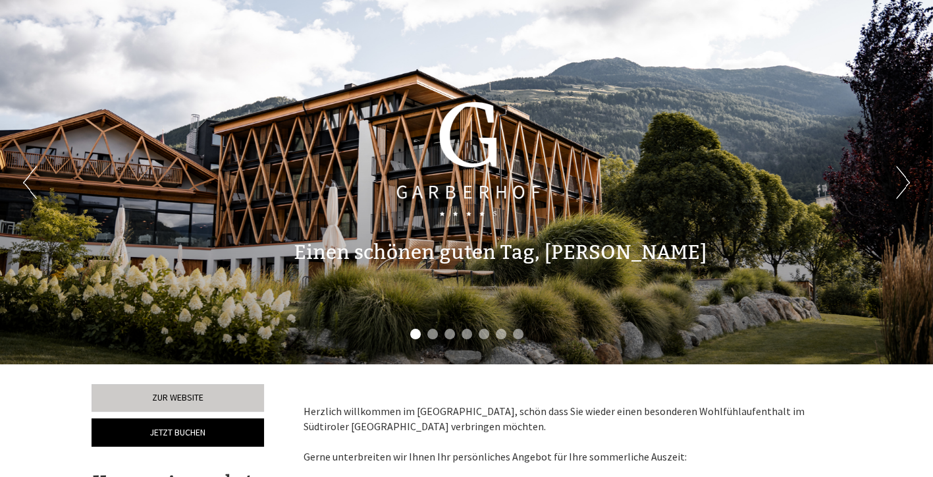
click at [434, 334] on li "2" at bounding box center [432, 333] width 11 height 11
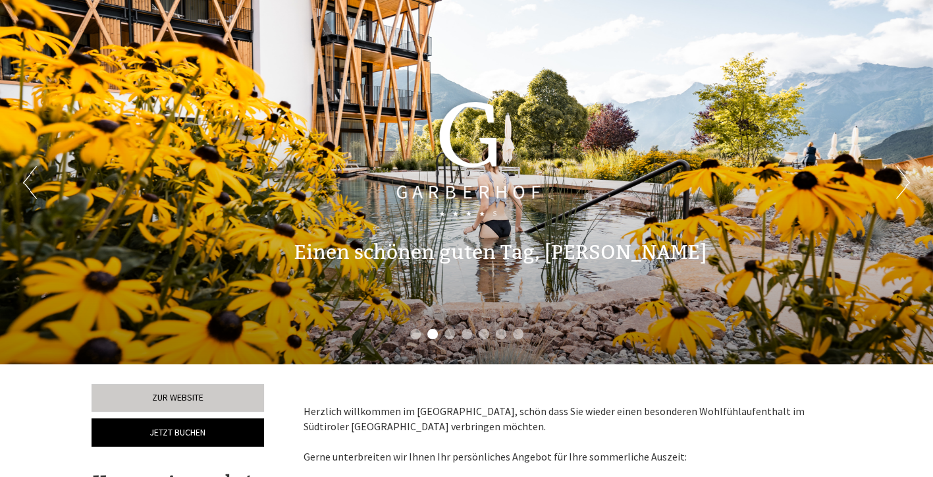
click at [449, 330] on li "3" at bounding box center [449, 333] width 11 height 11
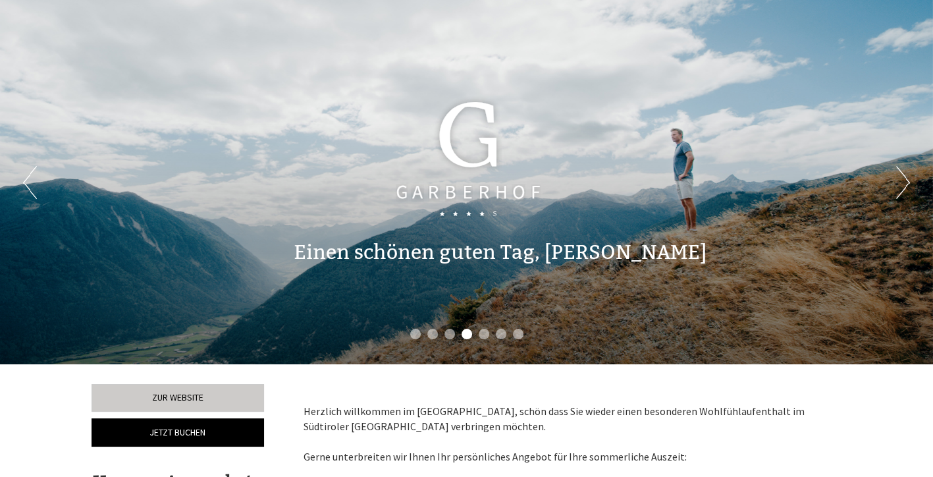
click at [445, 334] on li "3" at bounding box center [449, 333] width 11 height 11
click at [450, 328] on li "3" at bounding box center [449, 333] width 11 height 11
click at [453, 330] on ul "1 2 3 4 5 6 7" at bounding box center [466, 335] width 933 height 15
click at [448, 328] on li "3" at bounding box center [449, 333] width 11 height 11
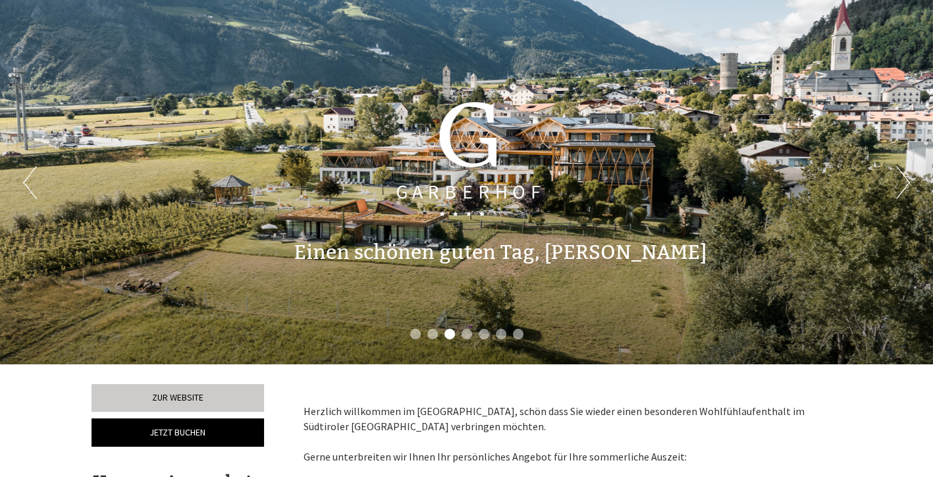
click at [430, 332] on li "2" at bounding box center [432, 333] width 11 height 11
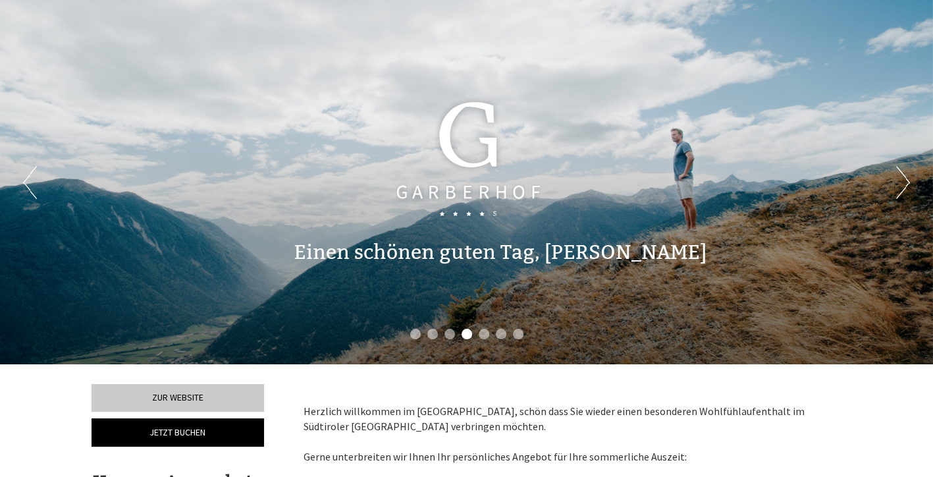
click at [450, 336] on li "3" at bounding box center [449, 333] width 11 height 11
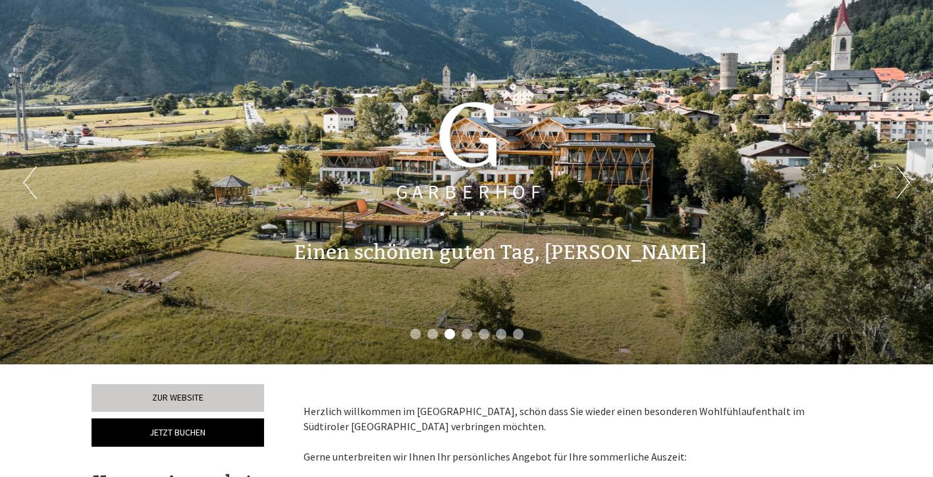
click at [484, 335] on li "5" at bounding box center [483, 333] width 11 height 11
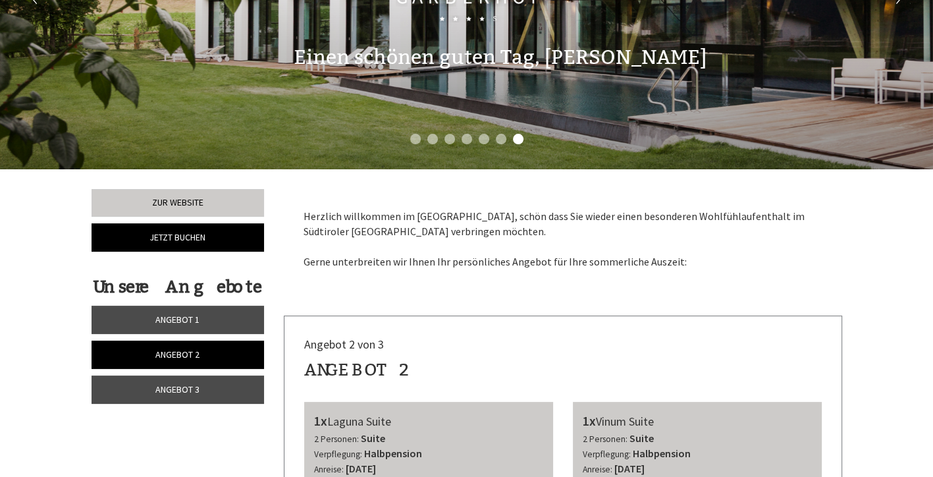
scroll to position [197, 0]
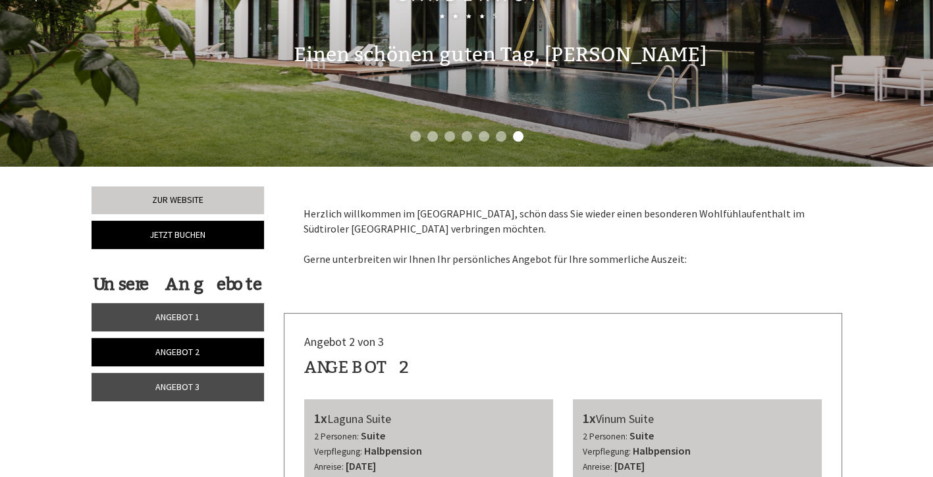
click at [193, 312] on span "Angebot 1" at bounding box center [177, 317] width 44 height 12
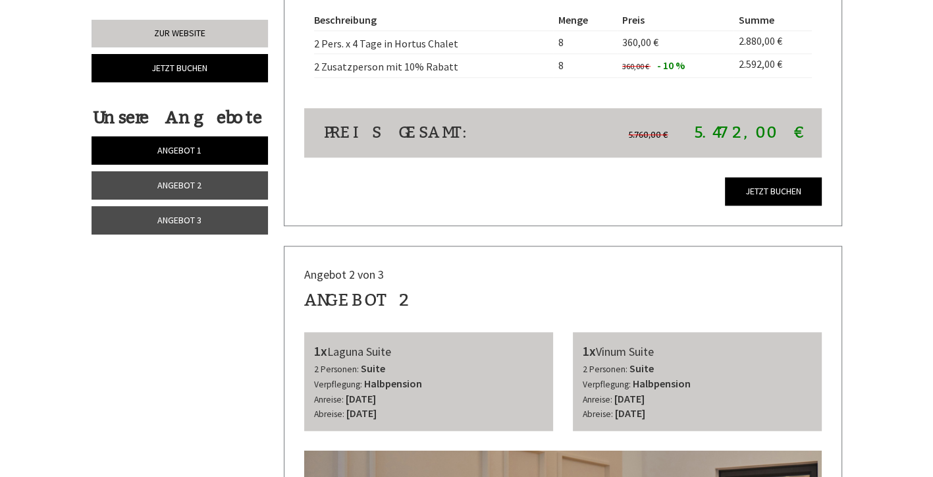
scroll to position [1448, 0]
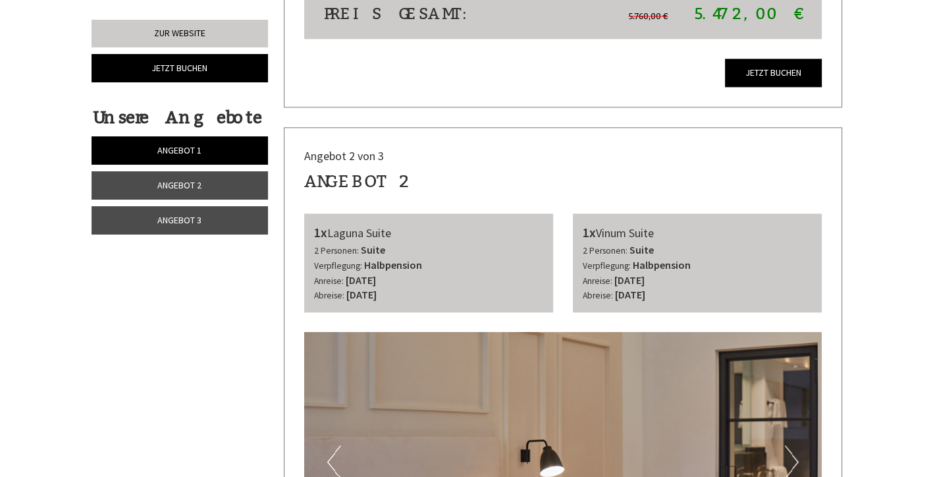
click at [230, 184] on link "Angebot 2" at bounding box center [179, 185] width 176 height 28
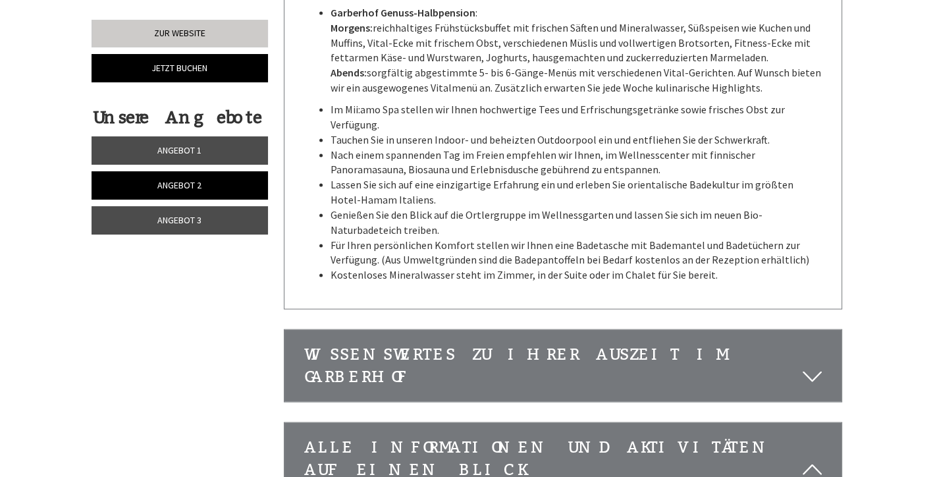
scroll to position [2616, 0]
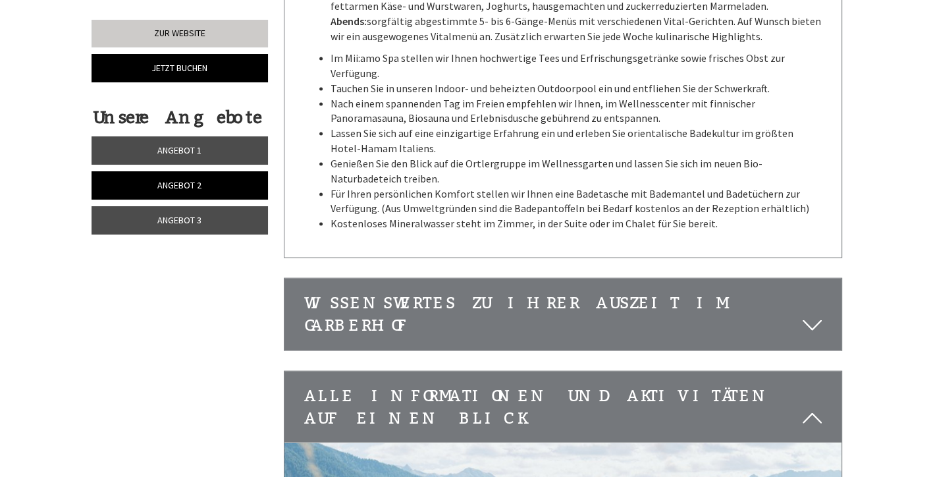
click at [812, 314] on icon at bounding box center [811, 325] width 19 height 22
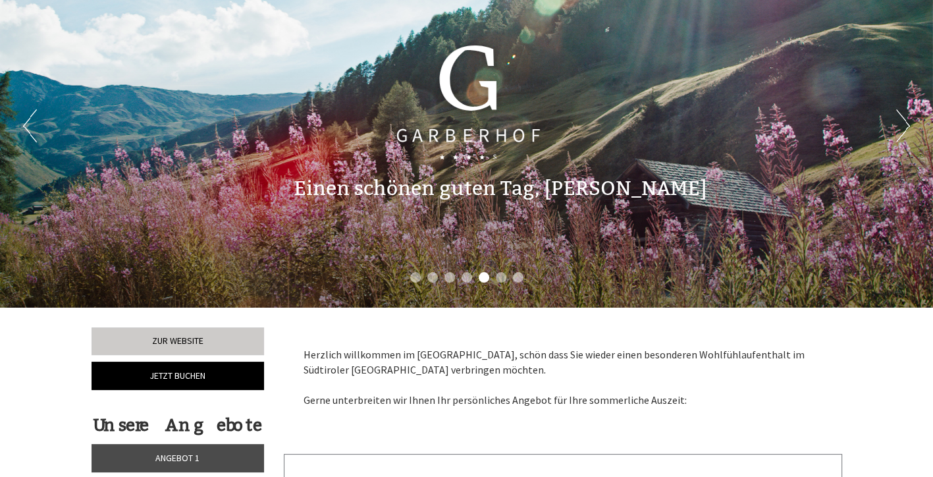
scroll to position [0, 0]
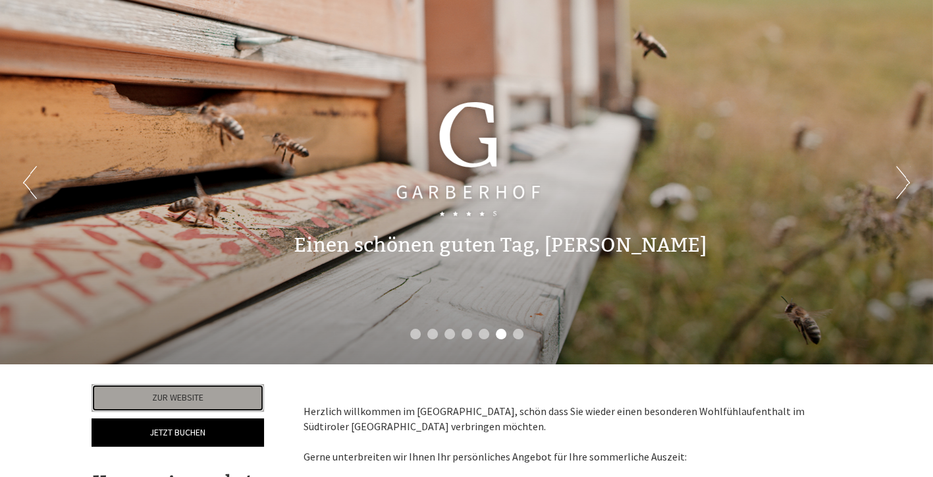
click at [179, 401] on link "Zur Website" at bounding box center [177, 398] width 173 height 28
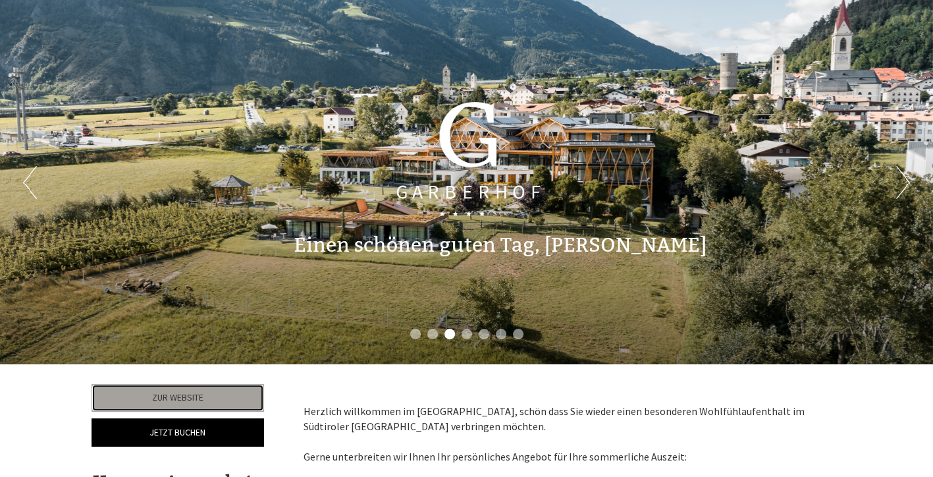
click at [171, 400] on link "Zur Website" at bounding box center [177, 398] width 173 height 28
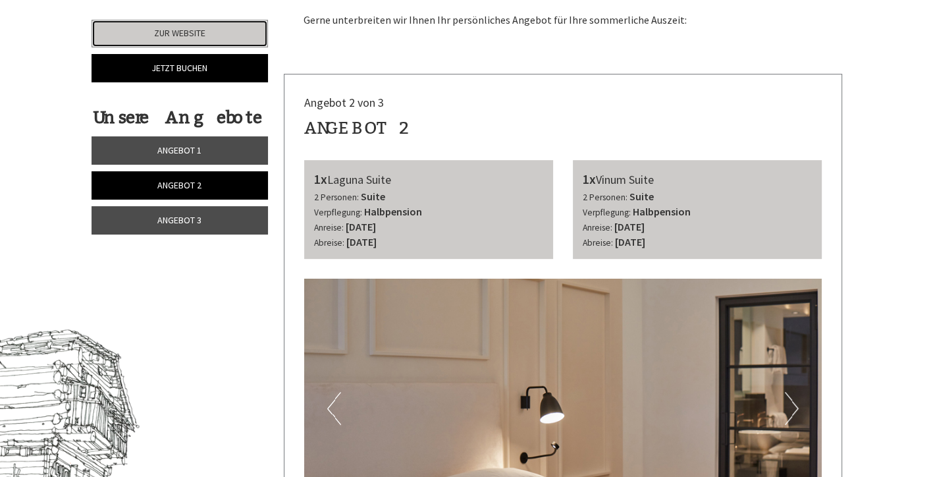
scroll to position [461, 0]
